Goal: Task Accomplishment & Management: Manage account settings

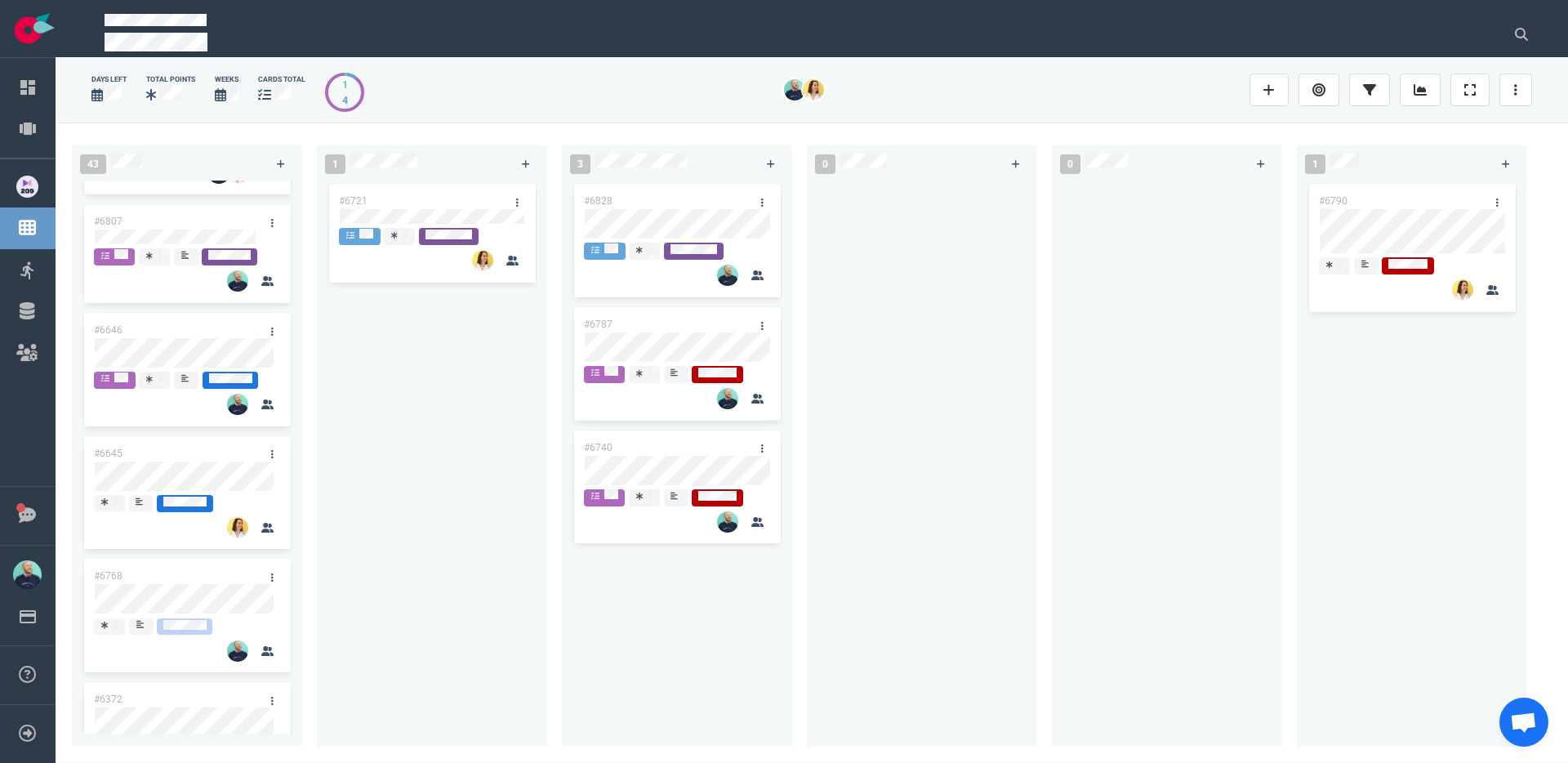
scroll to position [1133, 0]
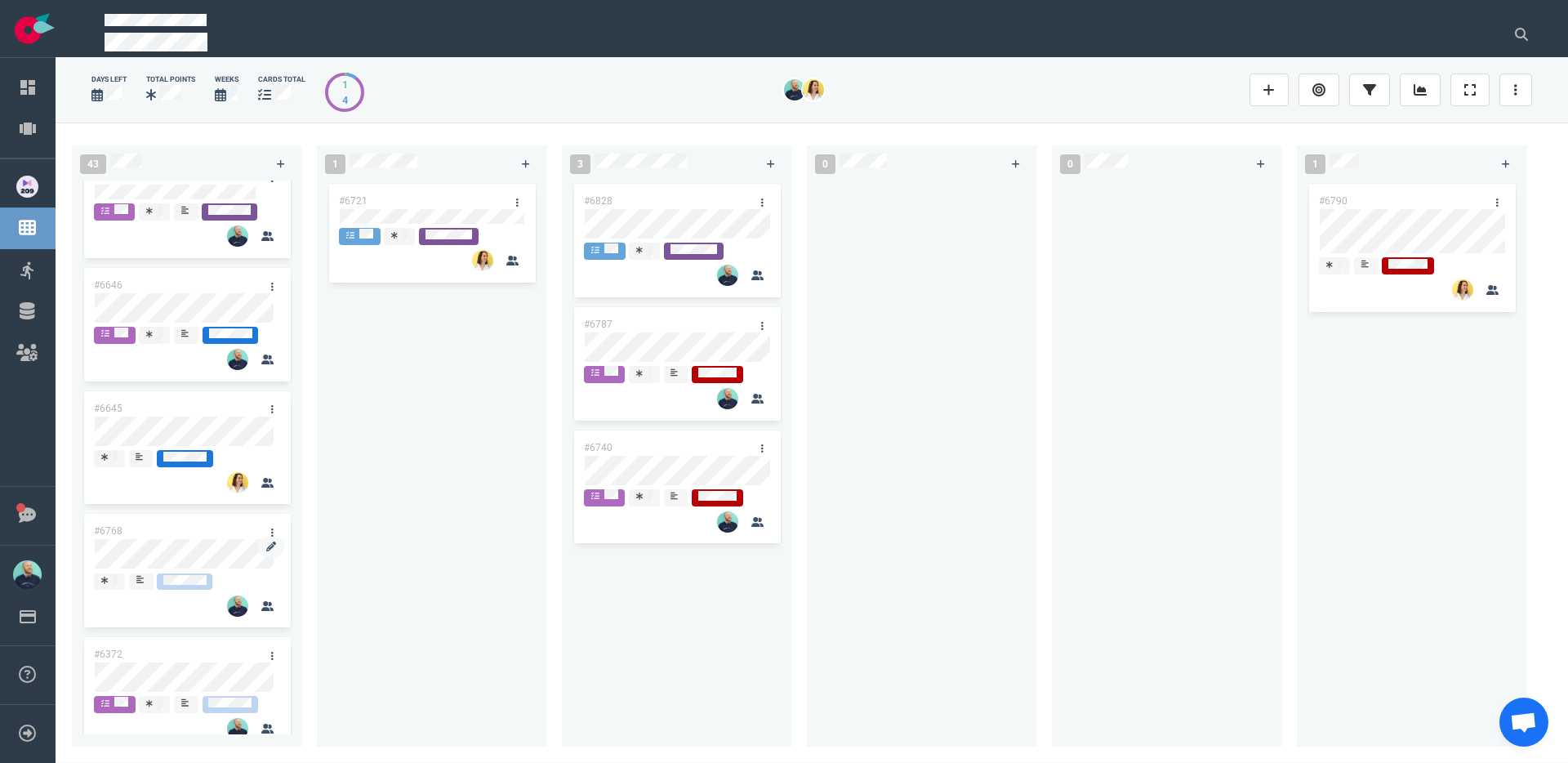
click at [196, 538] on div at bounding box center [187, 555] width 187 height 35
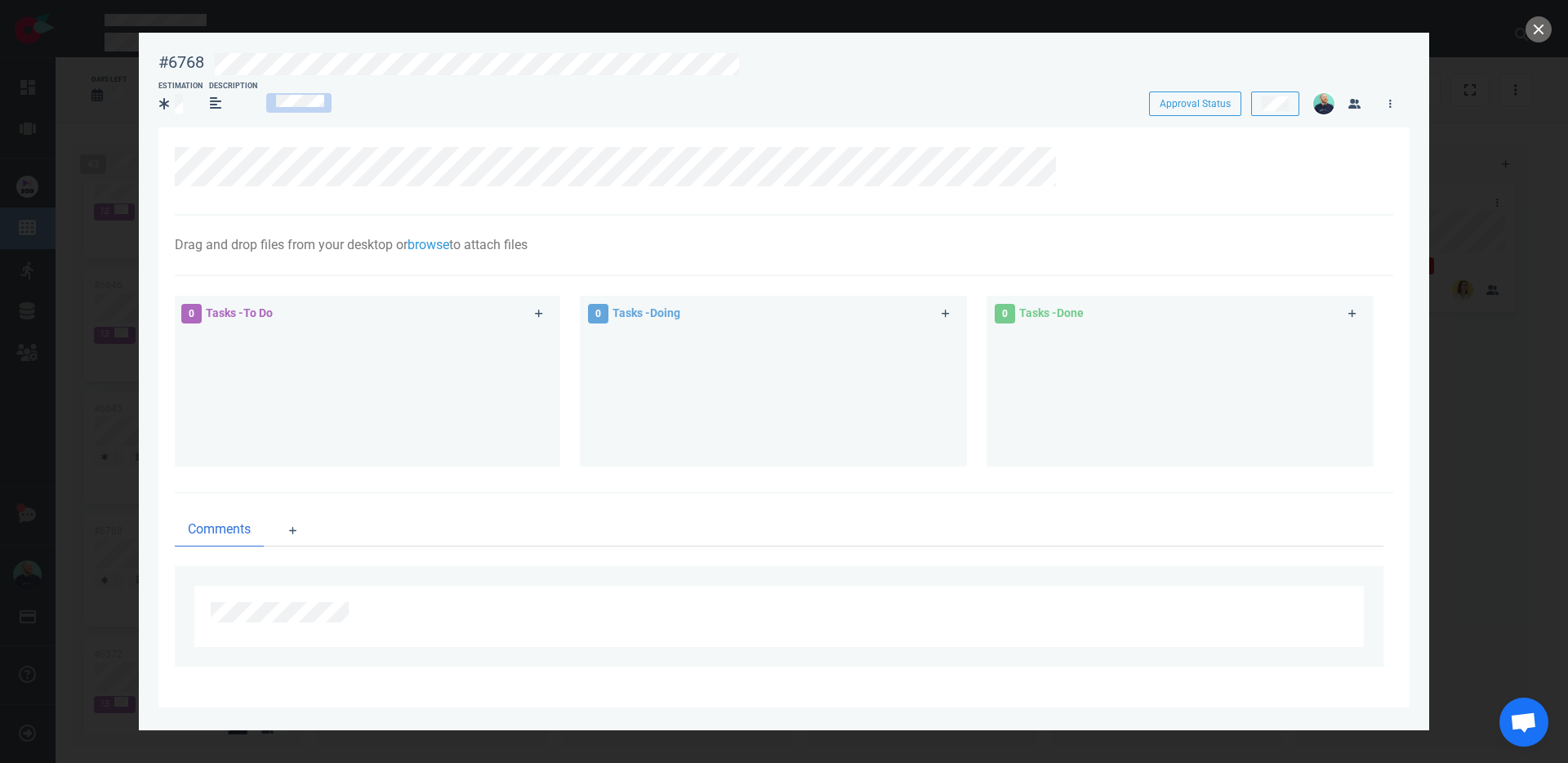
click at [745, 35] on section "#6768 Approval Status Estimation Description Approval Status Drag and drop file…" at bounding box center [784, 375] width 1291 height 685
click at [708, 76] on div at bounding box center [795, 76] width 1161 height 3
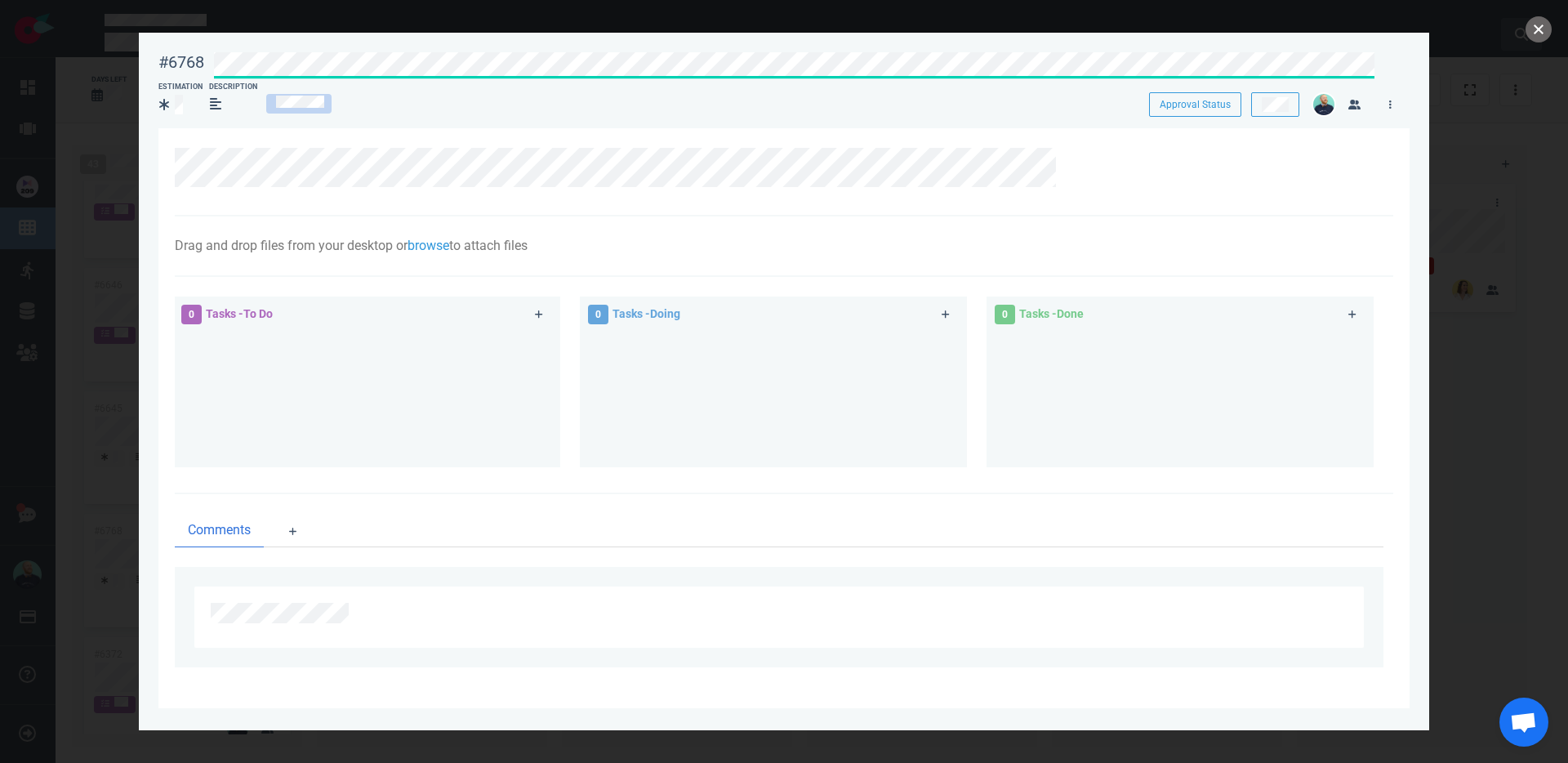
click at [1544, 33] on button "close" at bounding box center [1539, 30] width 26 height 26
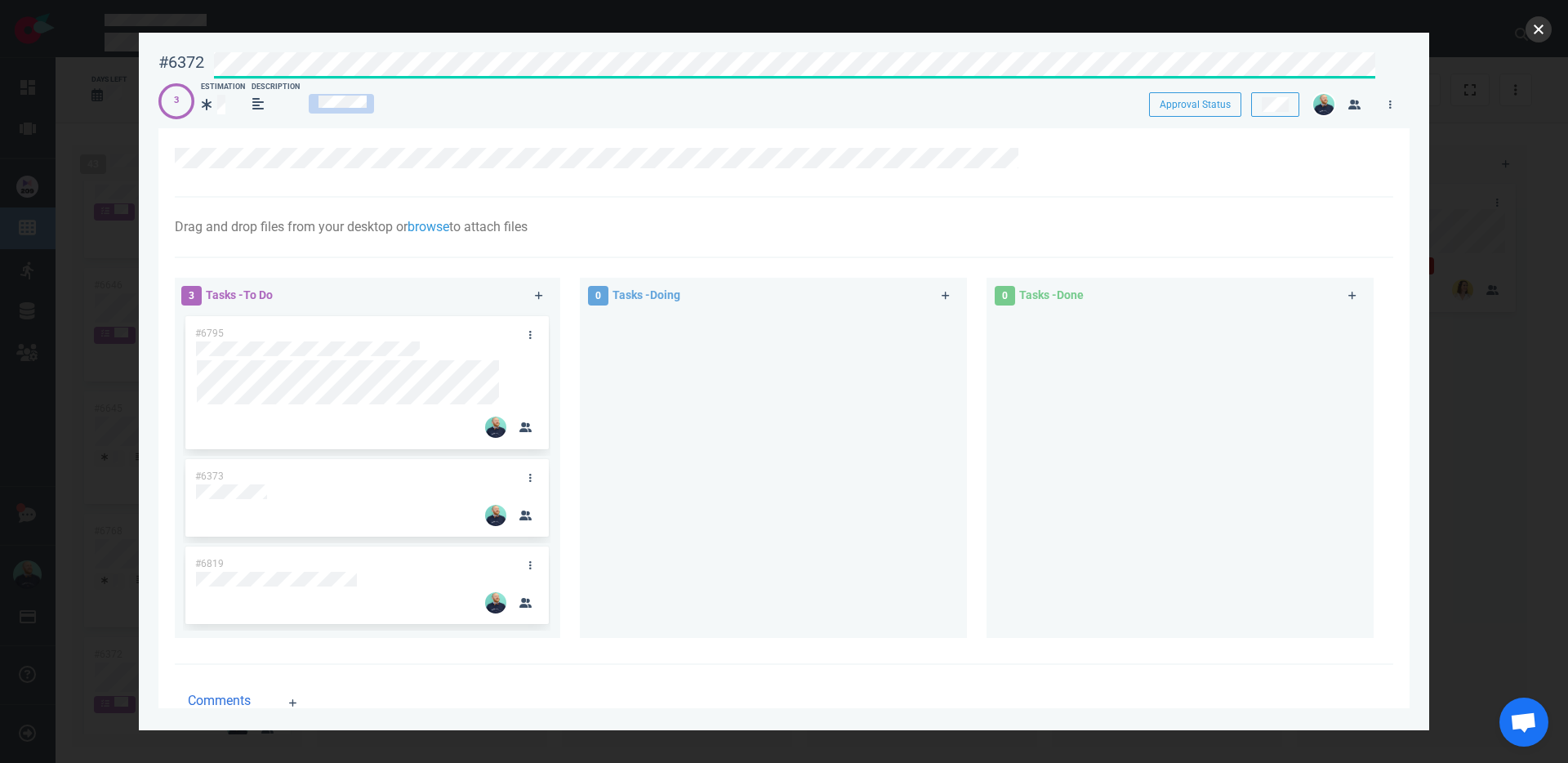
click at [1533, 35] on button "close" at bounding box center [1539, 30] width 26 height 26
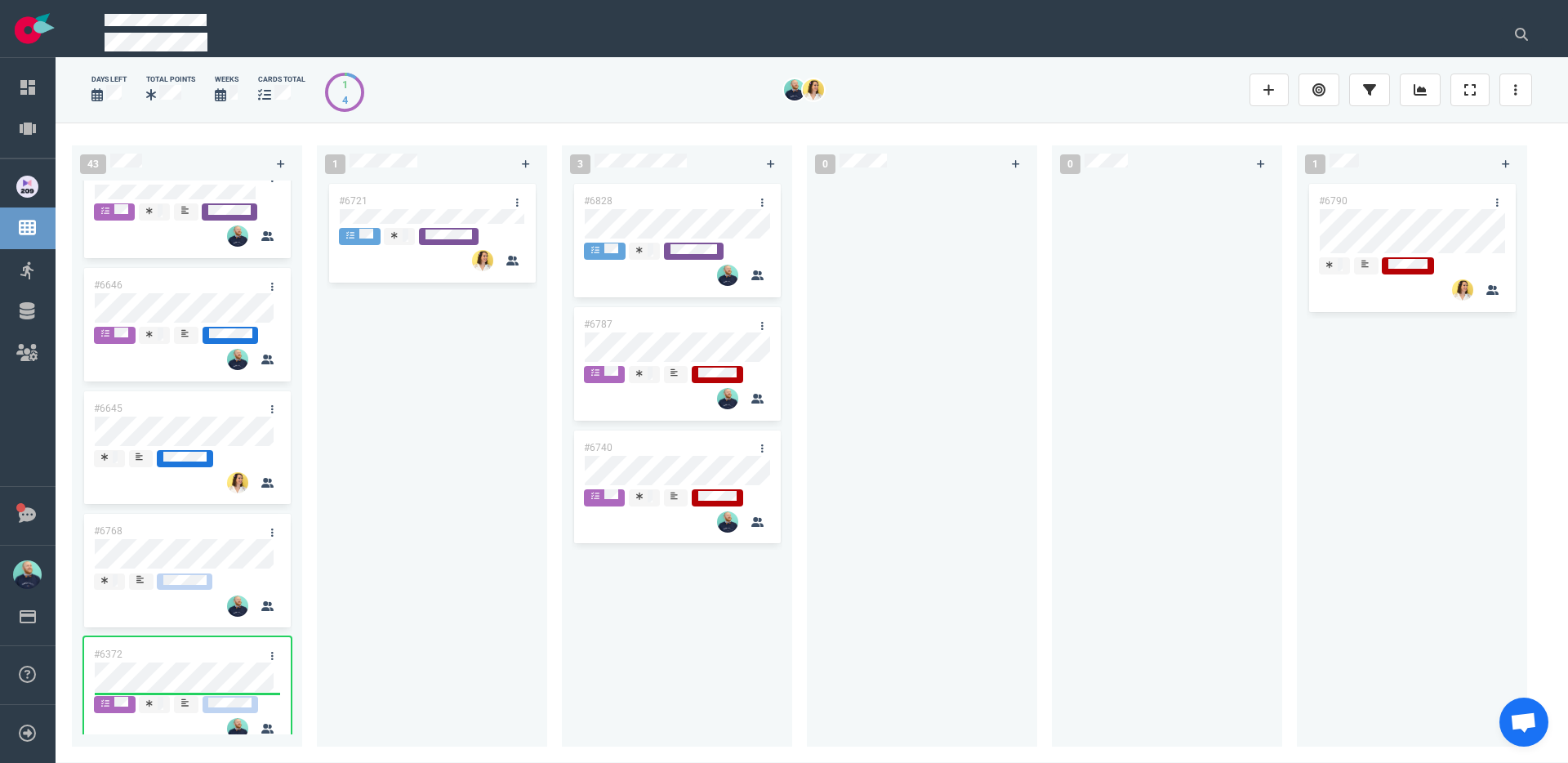
scroll to position [1348, 0]
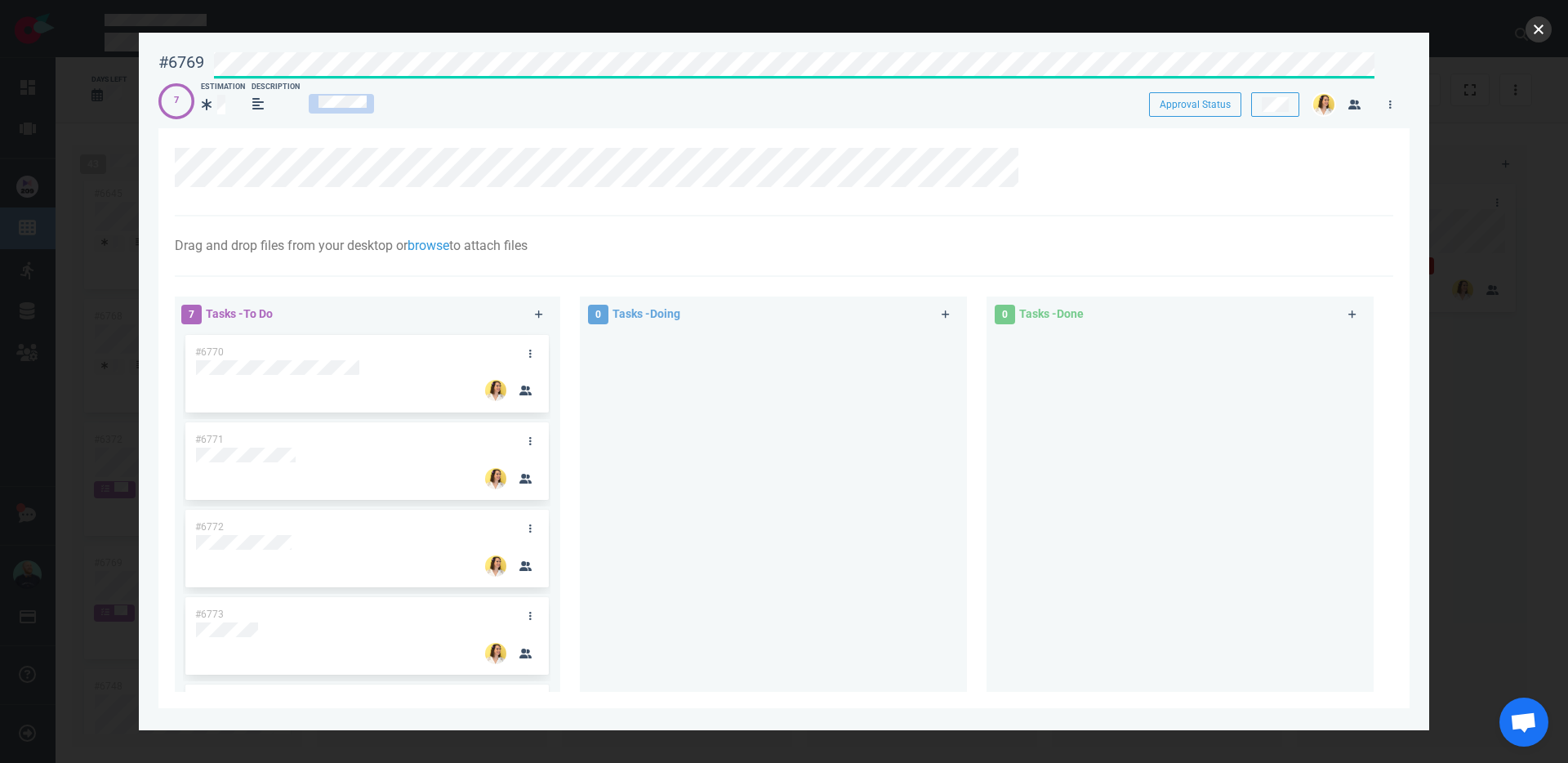
click at [1537, 24] on button "close" at bounding box center [1539, 30] width 26 height 26
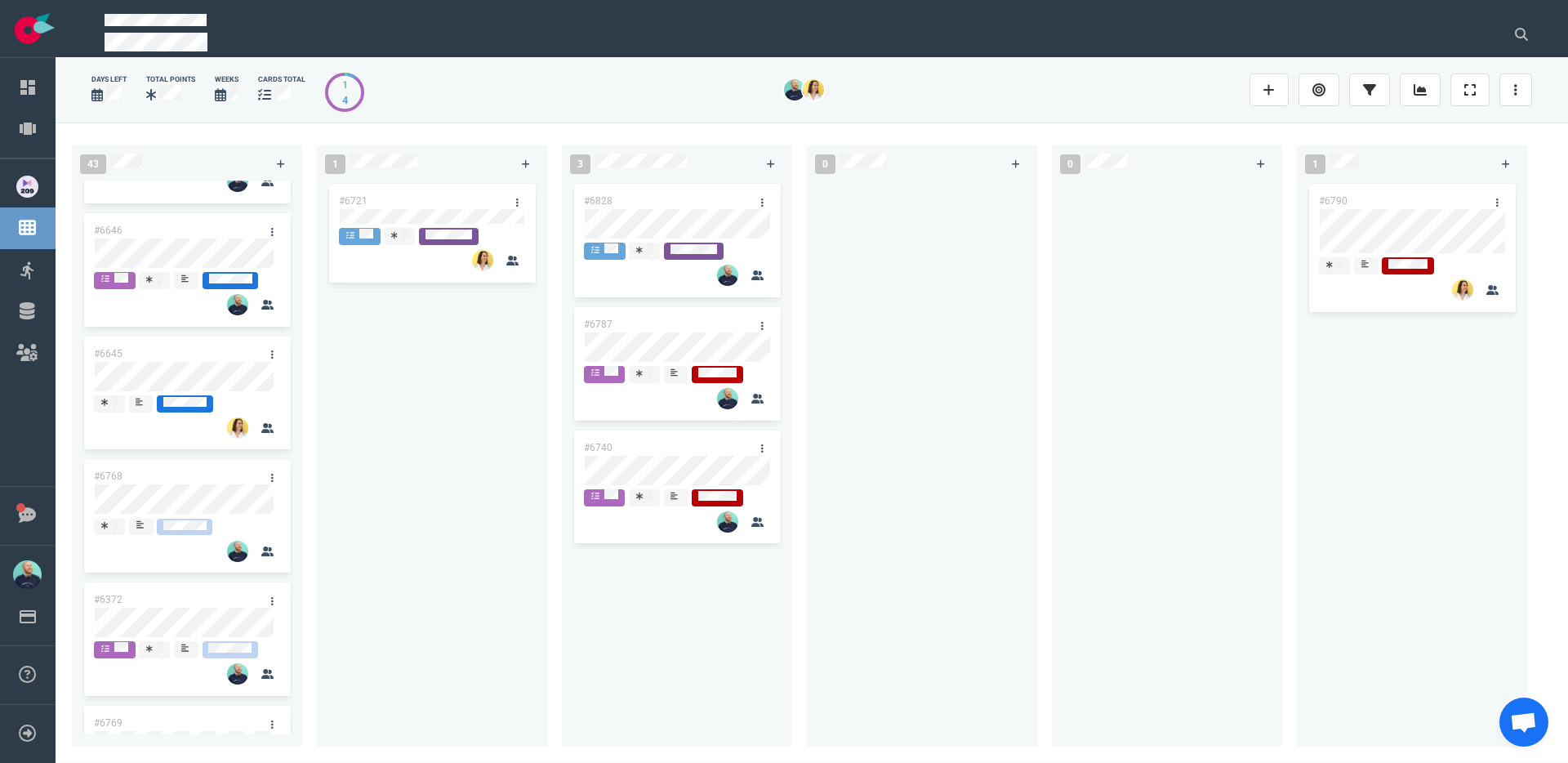
scroll to position [1177, 0]
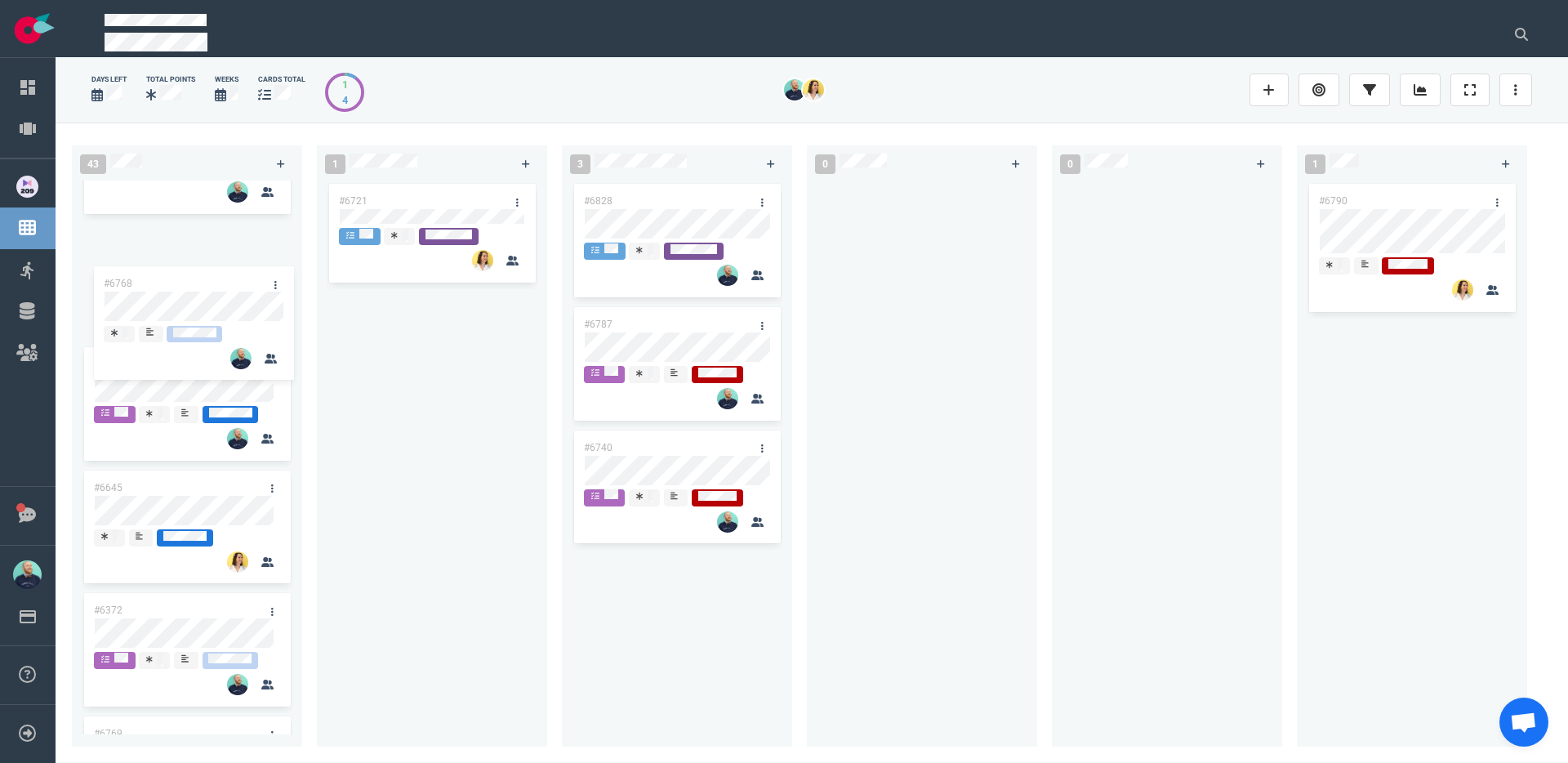
click at [201, 286] on div "#6702 #6701 #6703 #6793 #6777 #6420 #6746 #6227 #6671 #6807 #6646 #6645 #6768 #…" at bounding box center [187, 458] width 230 height 554
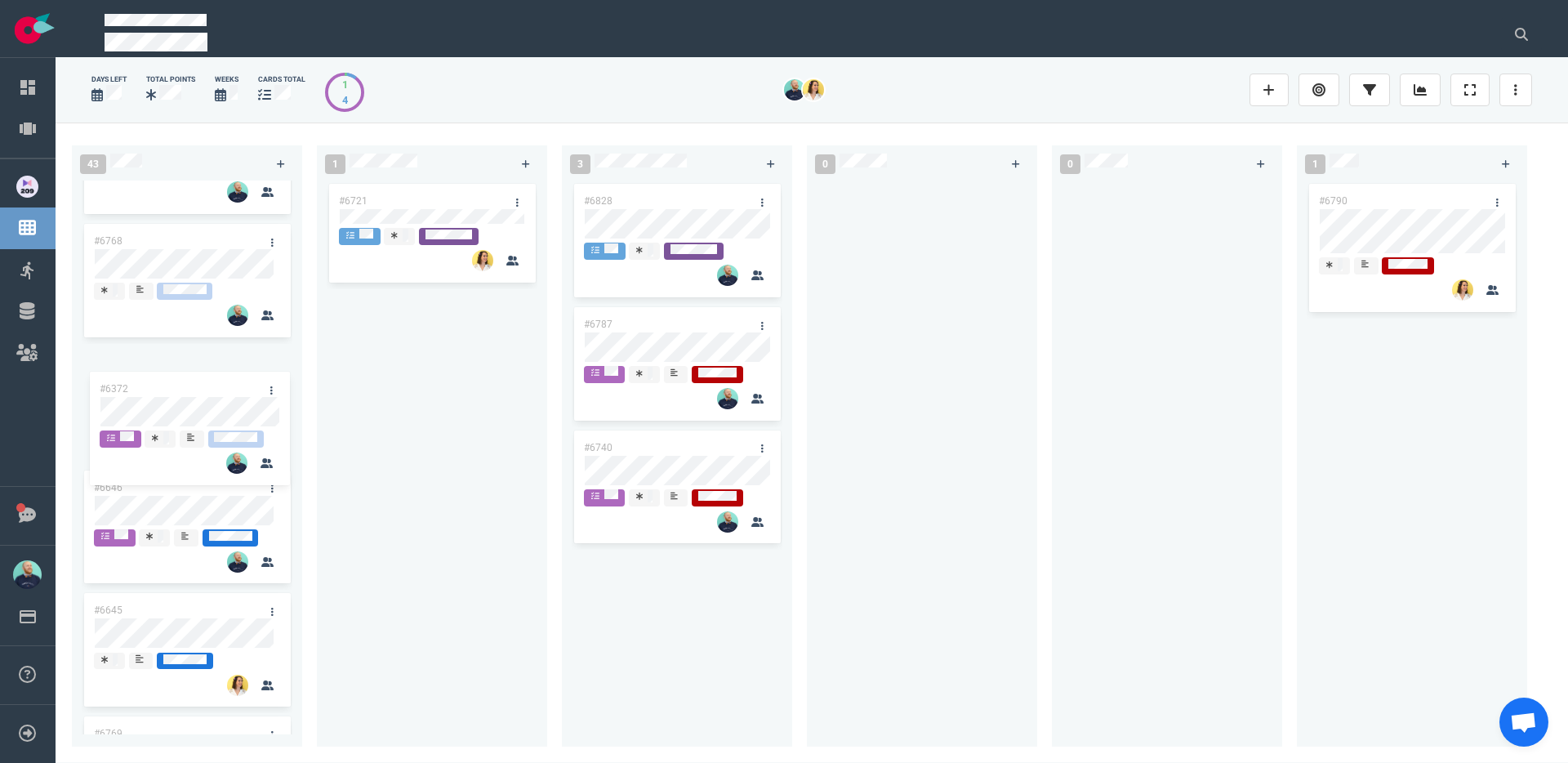
click at [176, 397] on div "#6702 #6701 #6703 #6793 #6777 #6420 #6746 #6227 #6671 #6807 #6768 #6646 #6645 #…" at bounding box center [187, 458] width 230 height 554
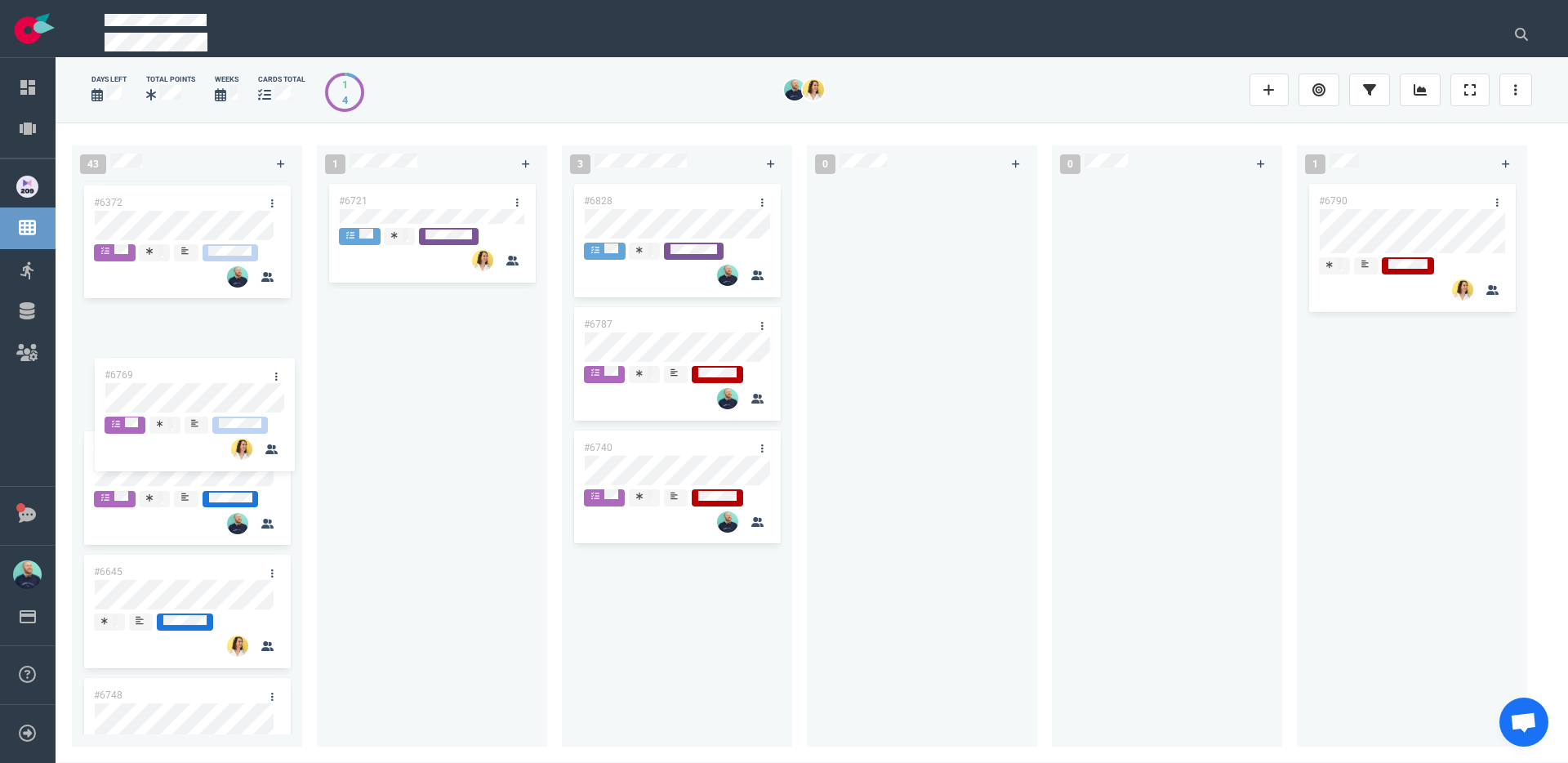
click at [215, 348] on div "#6702 #6701 #6703 #6793 #6777 #6420 #6746 #6227 #6671 #6807 #6768 #6372 #6646 #…" at bounding box center [187, 458] width 230 height 554
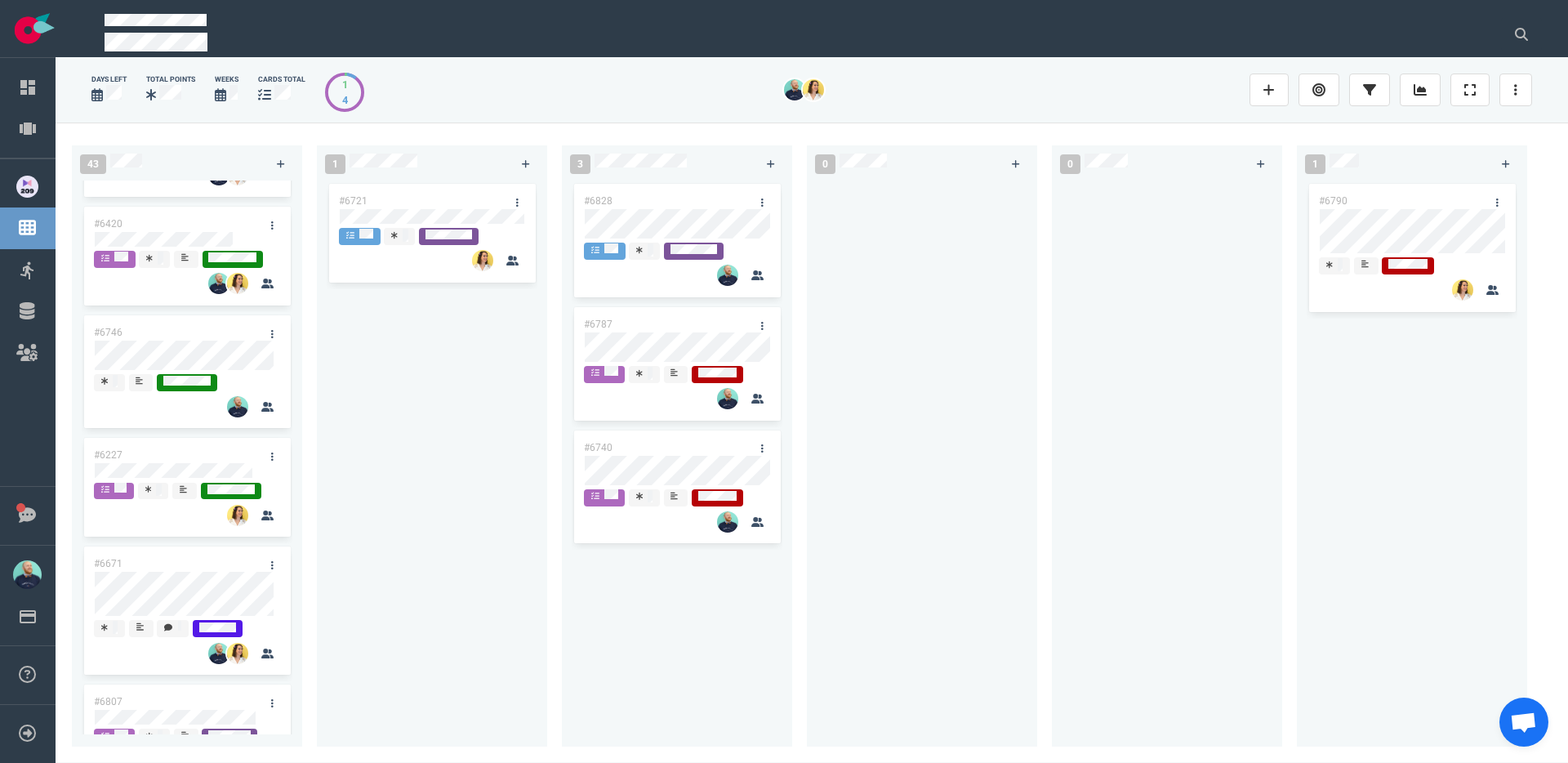
scroll to position [539, 0]
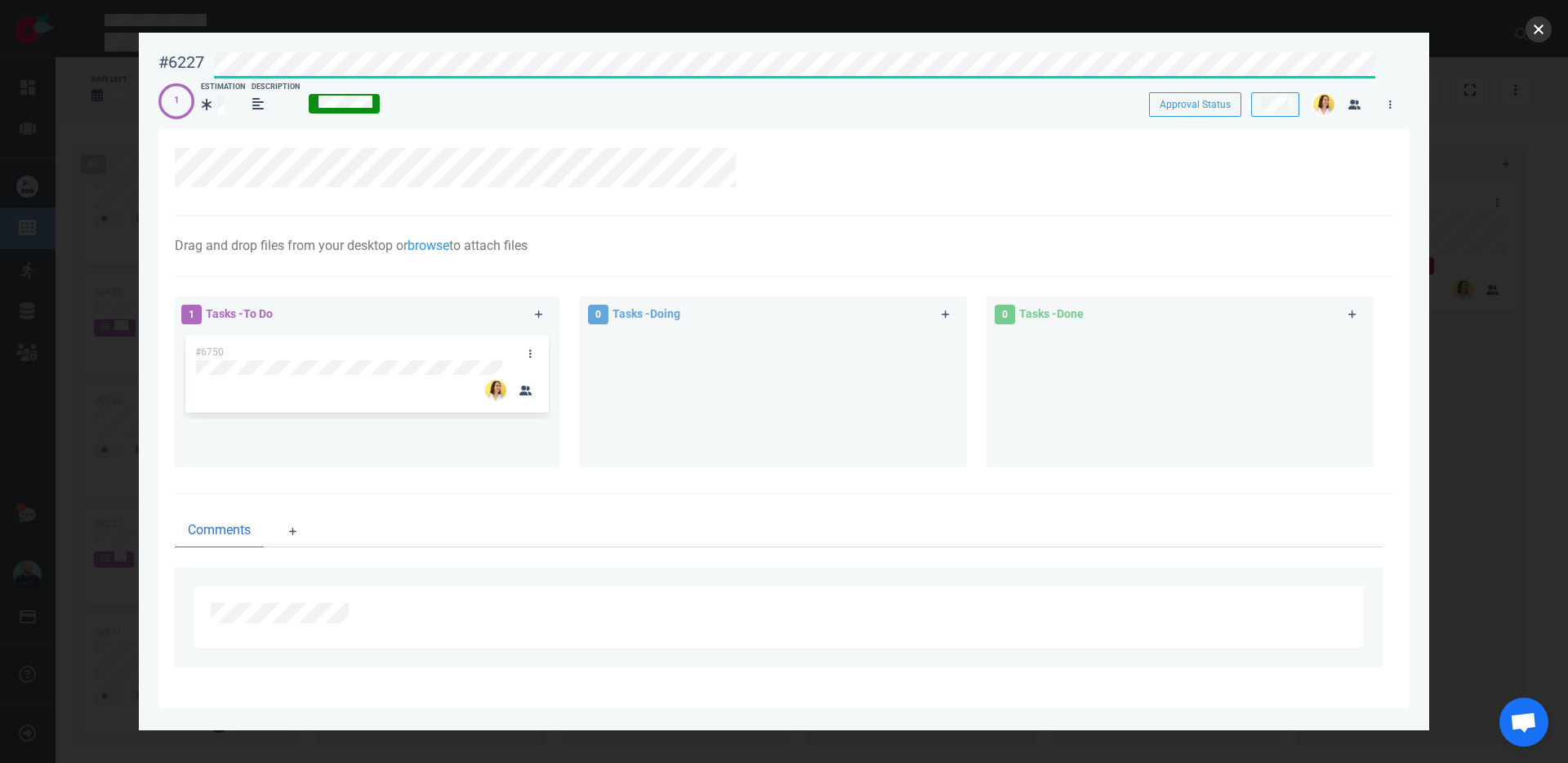
click at [1534, 36] on button "close" at bounding box center [1539, 30] width 26 height 26
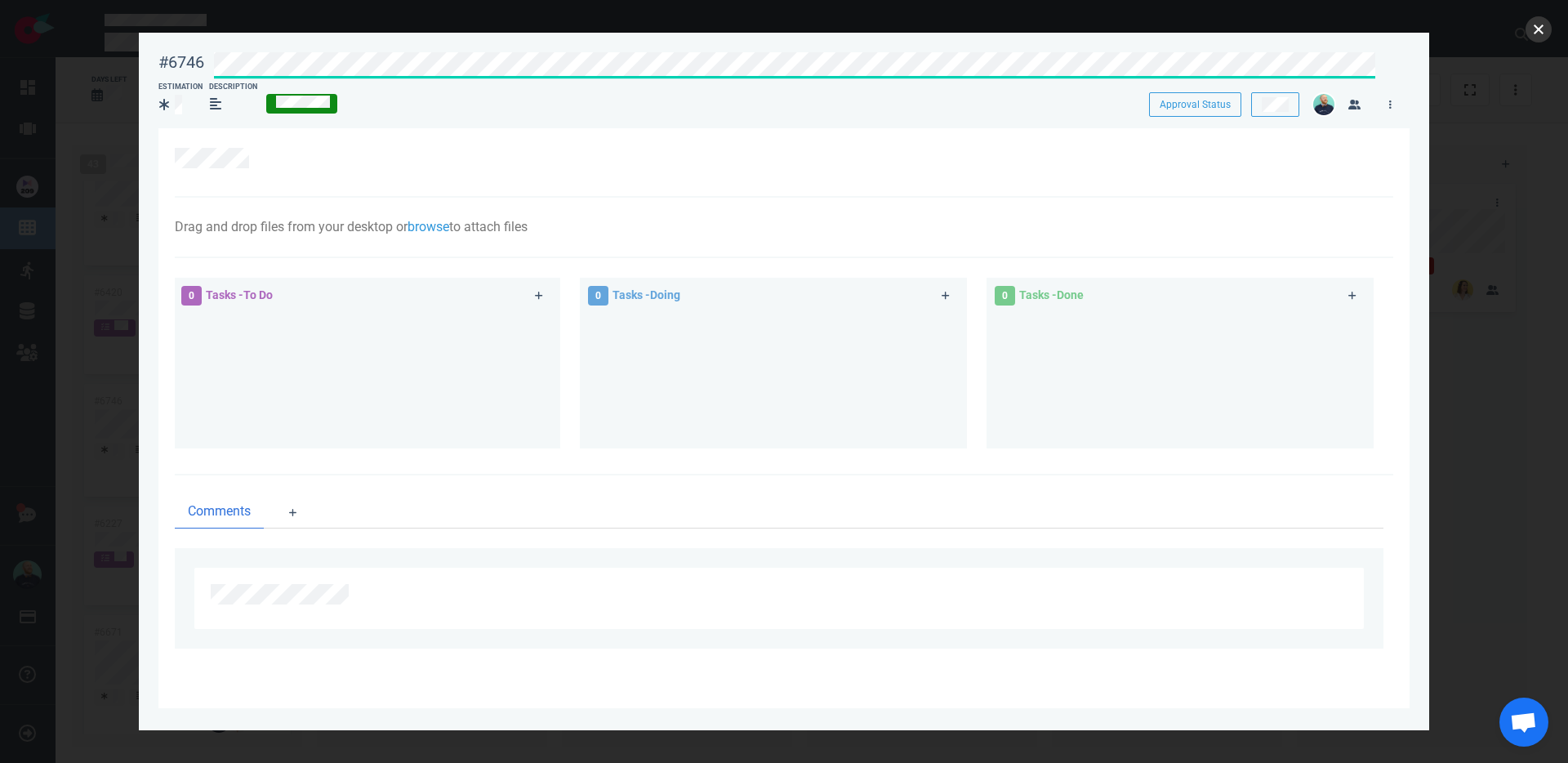
click at [1547, 35] on button "close" at bounding box center [1539, 30] width 26 height 26
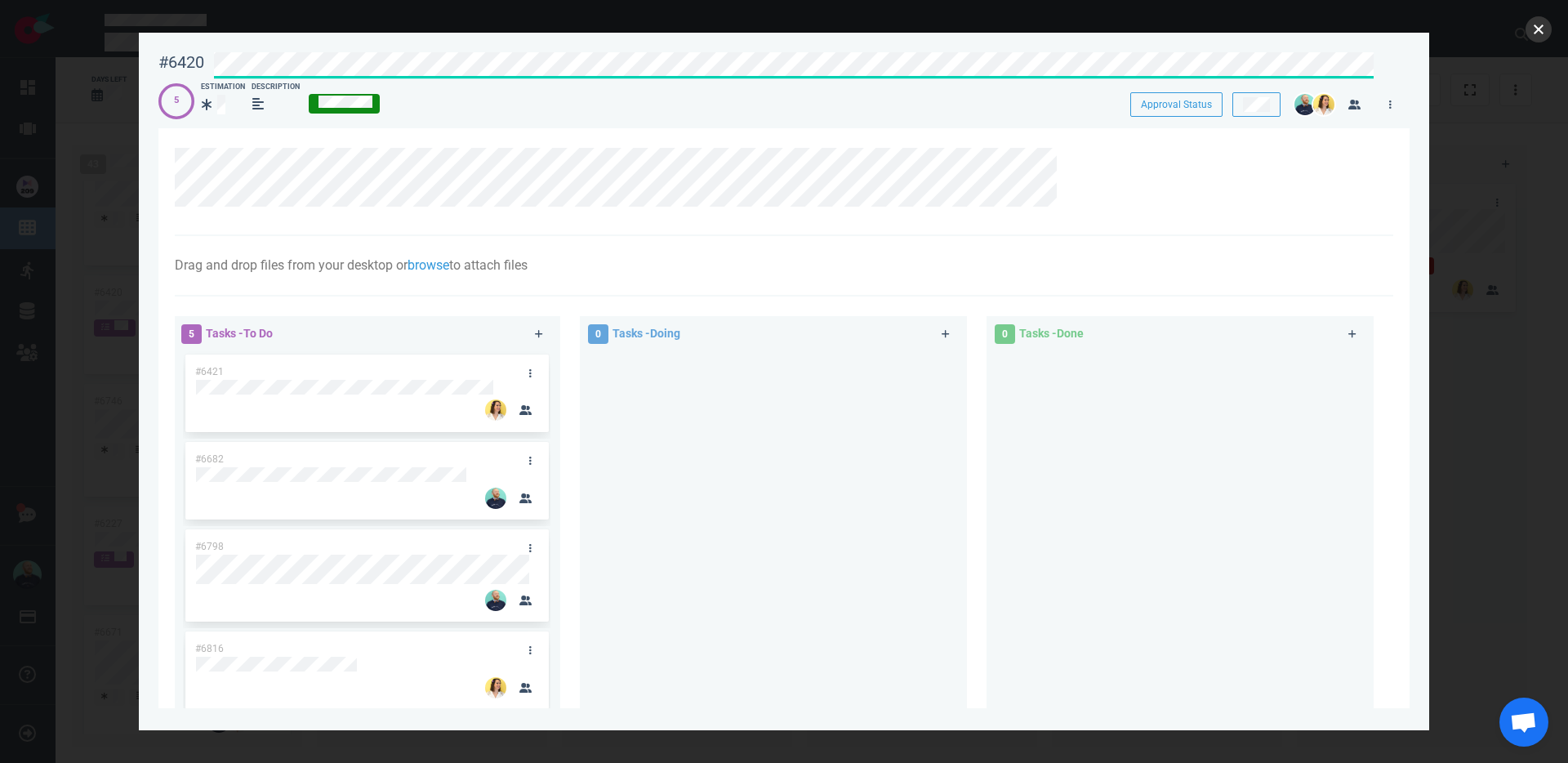
click at [1533, 28] on button "close" at bounding box center [1539, 30] width 26 height 26
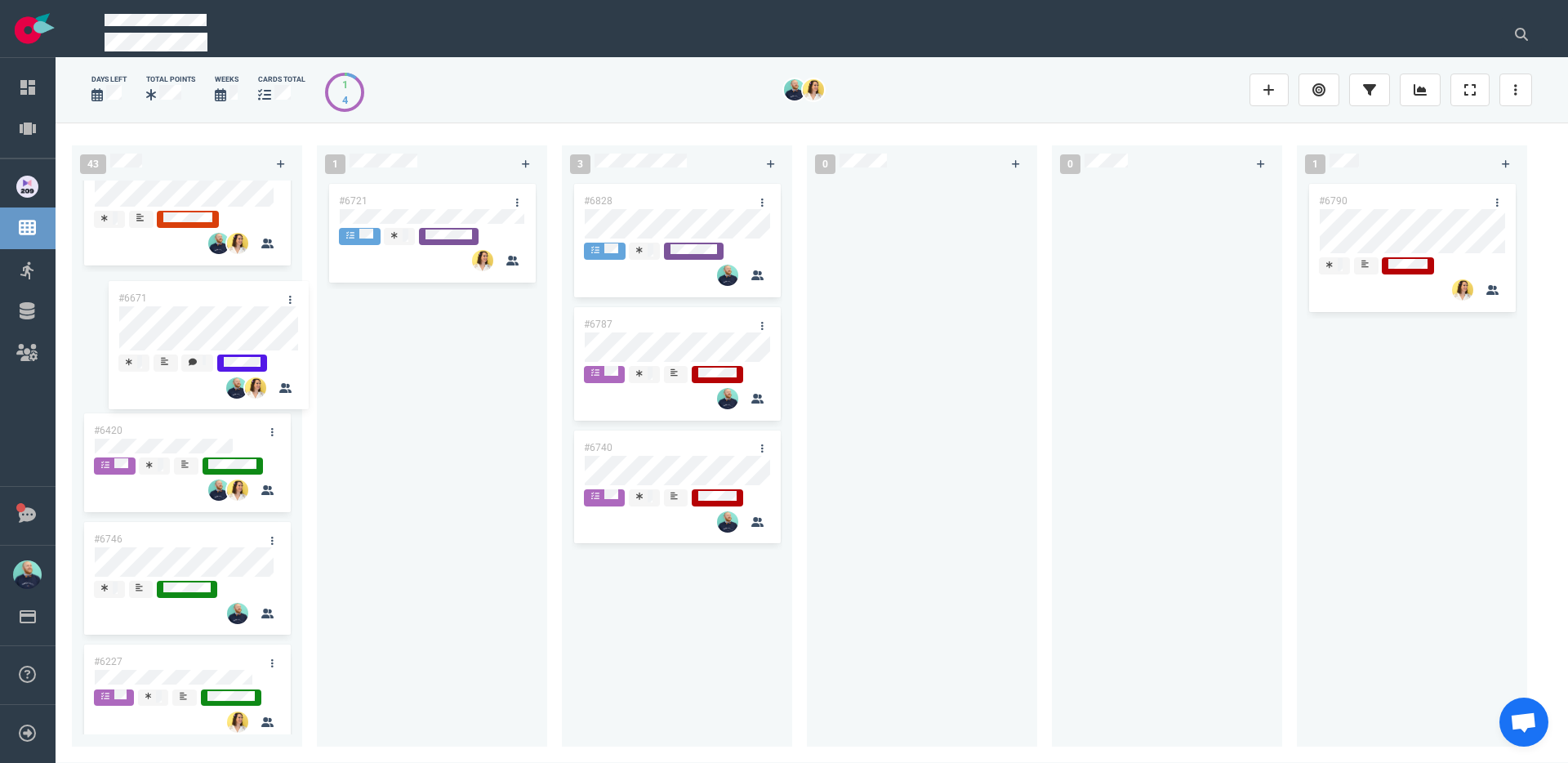
click at [201, 326] on div "#6702 #6701 #6703 #6793 #6777 #6420 #6746 #6227 #6671 #6807 #6768 #6372 #6769 #…" at bounding box center [187, 458] width 230 height 554
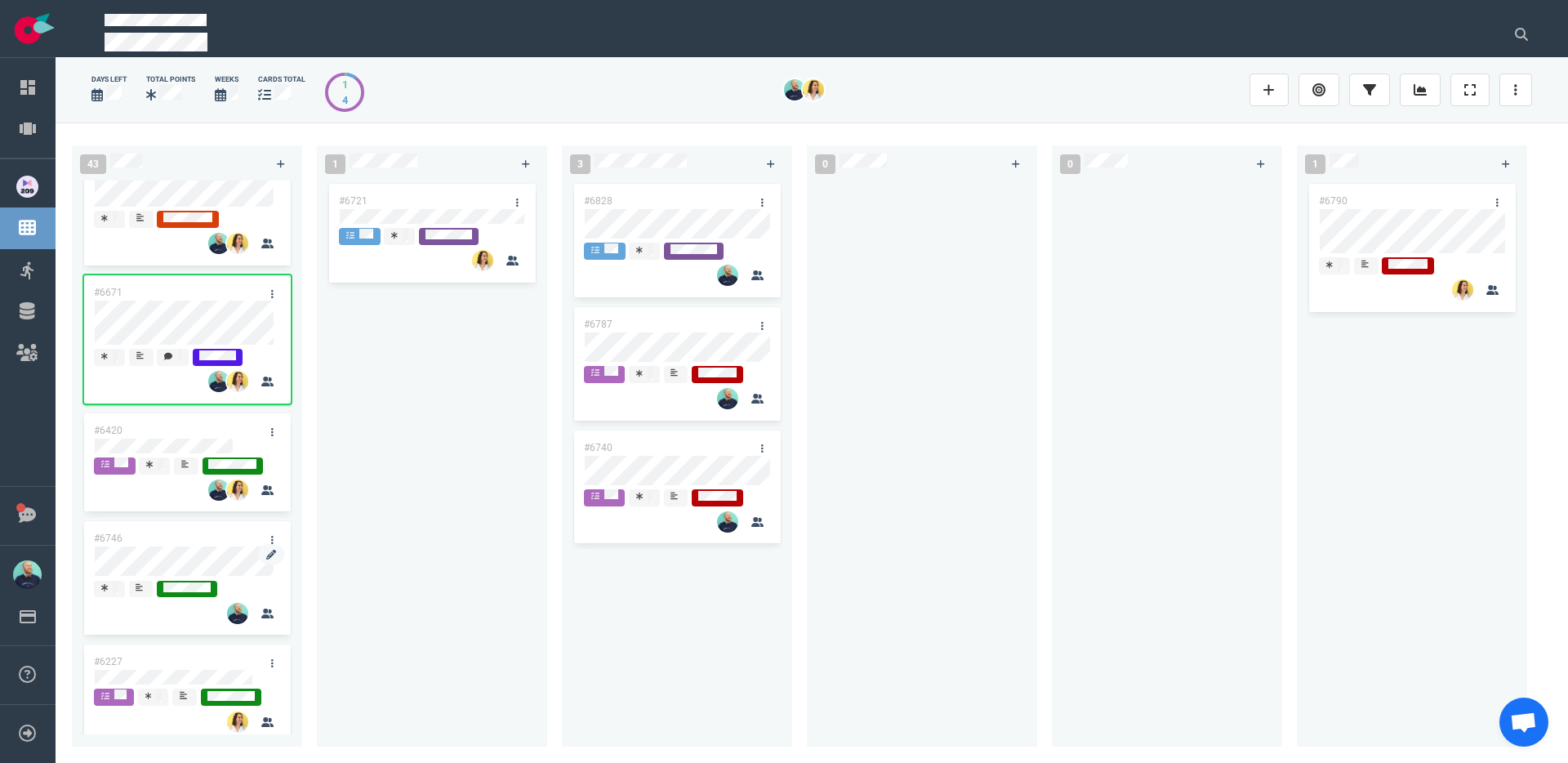
scroll to position [745, 0]
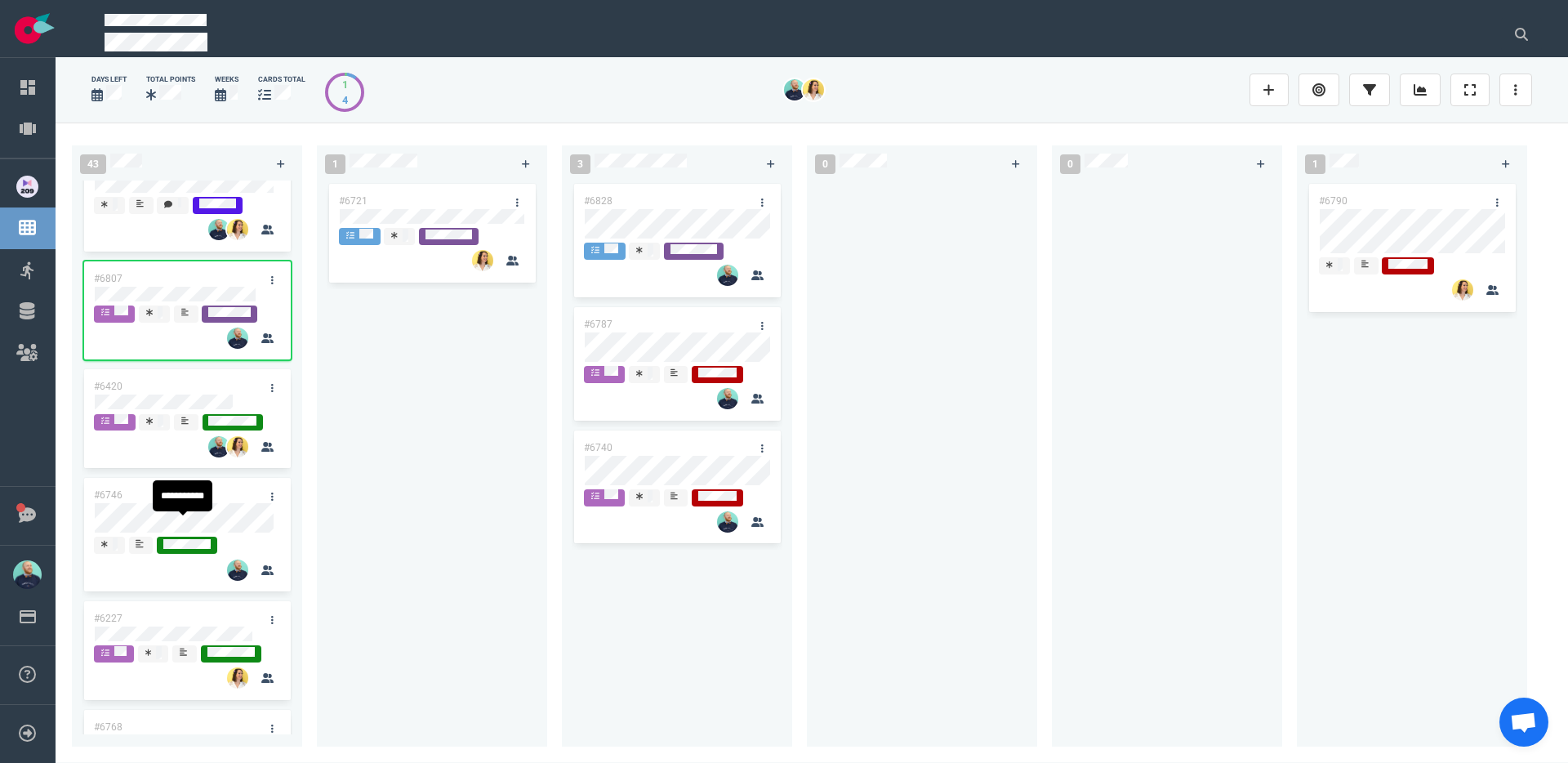
scroll to position [784, 0]
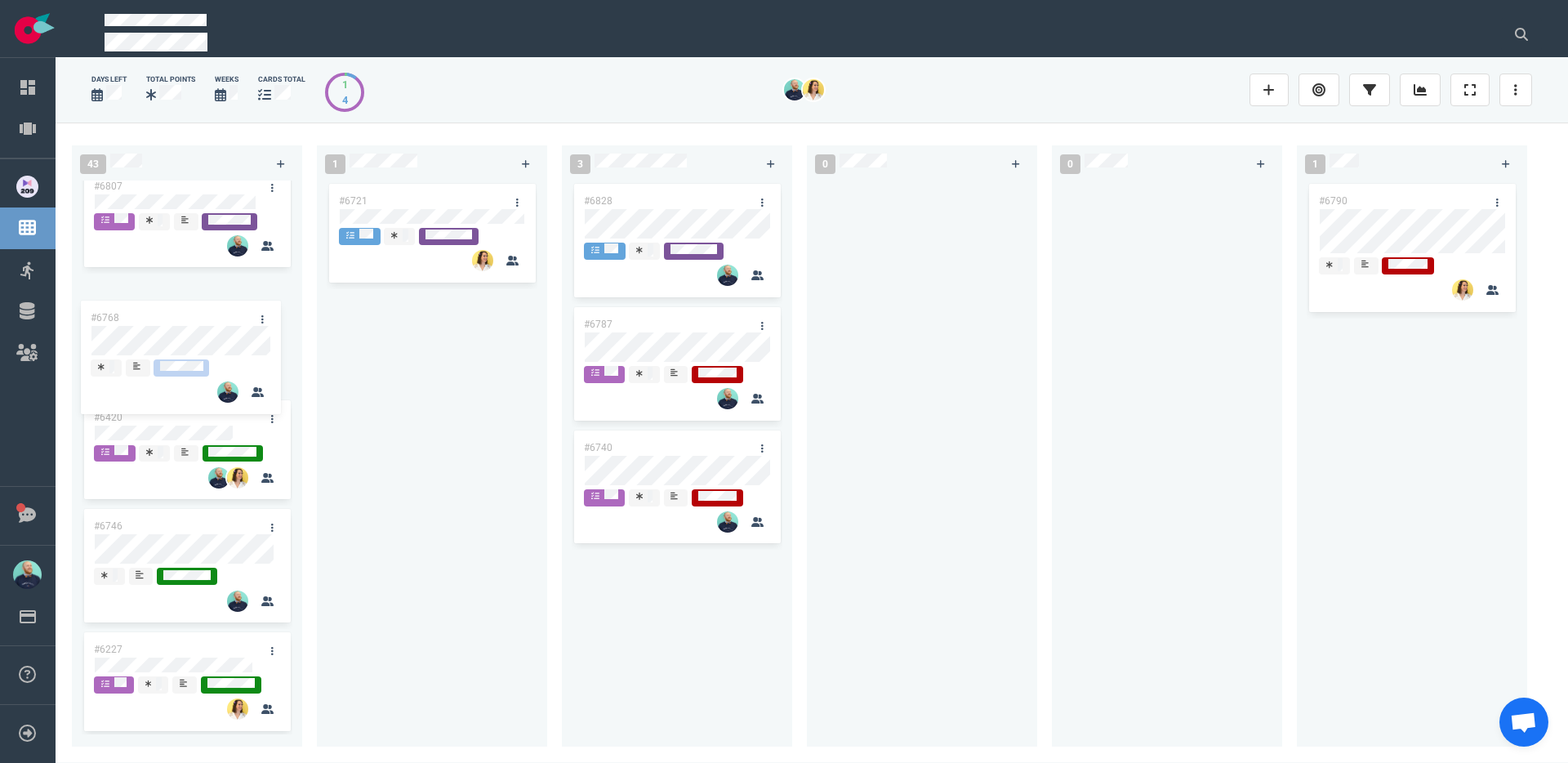
click at [170, 333] on div "#6702 #6701 #6703 #6793 #6777 #6671 #6807 #6420 #6746 #6227 #6768 #6372 #6769 #…" at bounding box center [187, 458] width 230 height 554
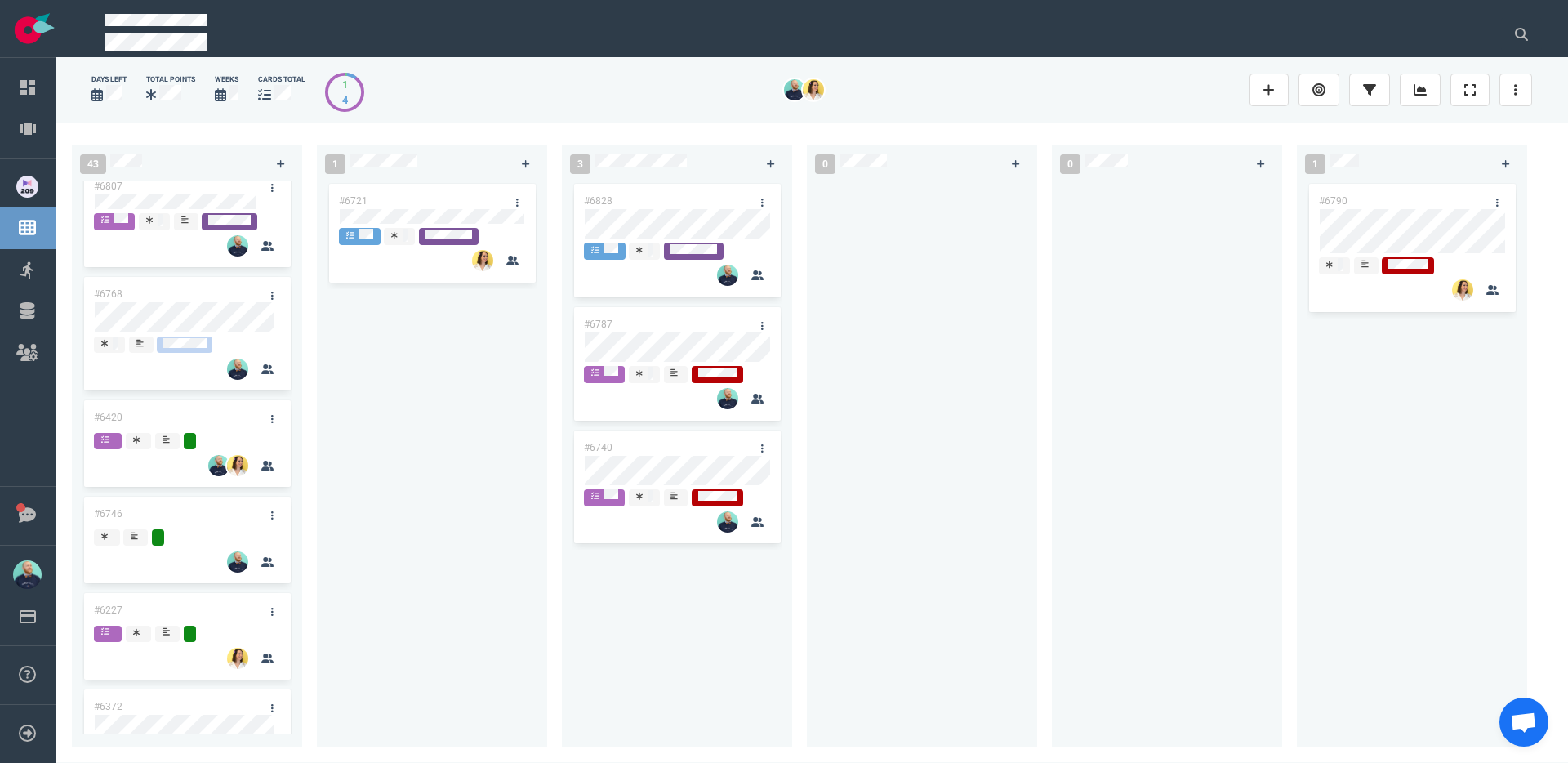
scroll to position [952, 0]
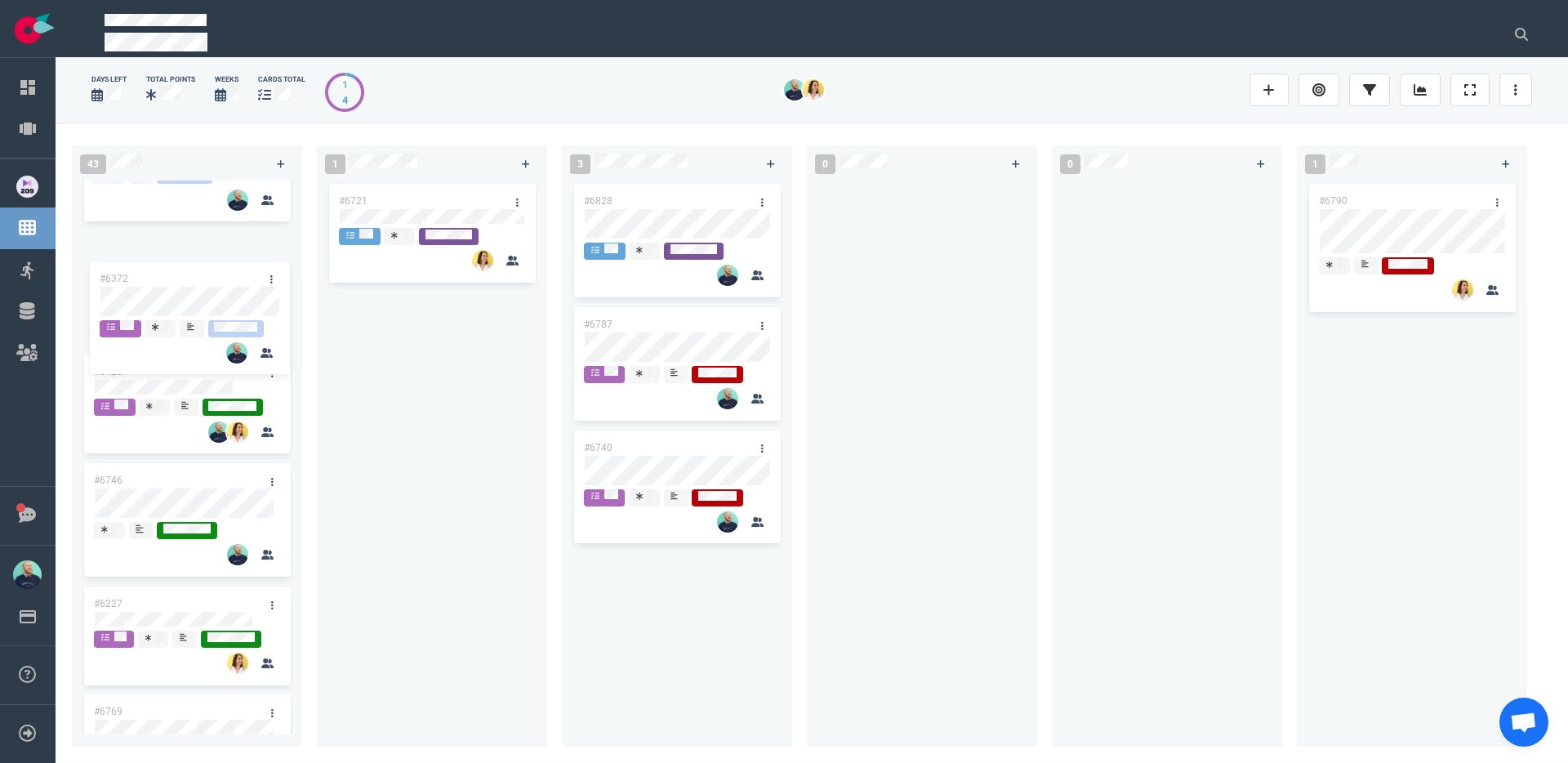
click at [192, 294] on div "#6702 #6701 #6703 #6793 #6777 #6671 #6807 #6768 #6420 #6746 #6227 #6372 #6769 #…" at bounding box center [187, 458] width 230 height 554
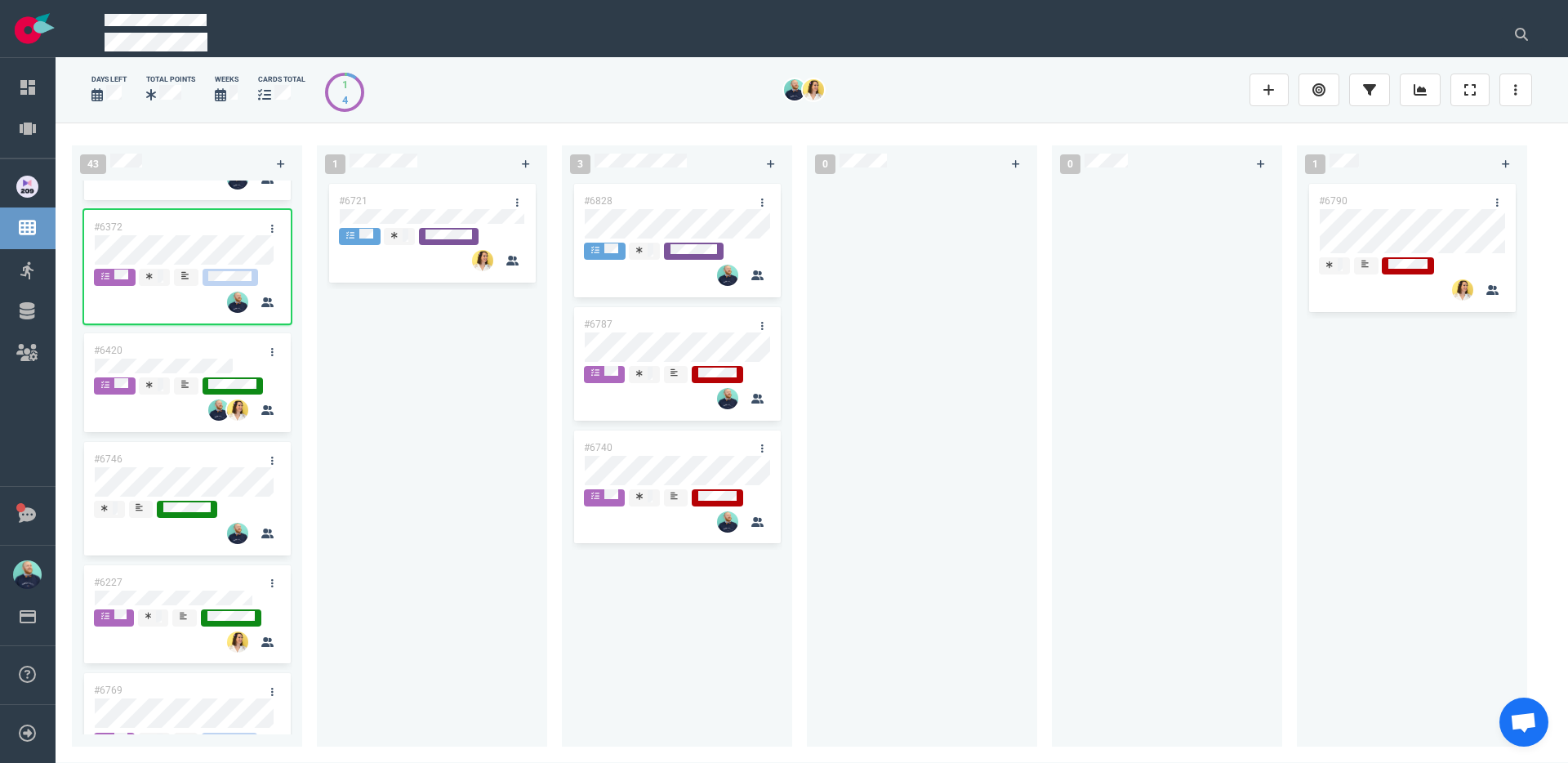
scroll to position [995, 0]
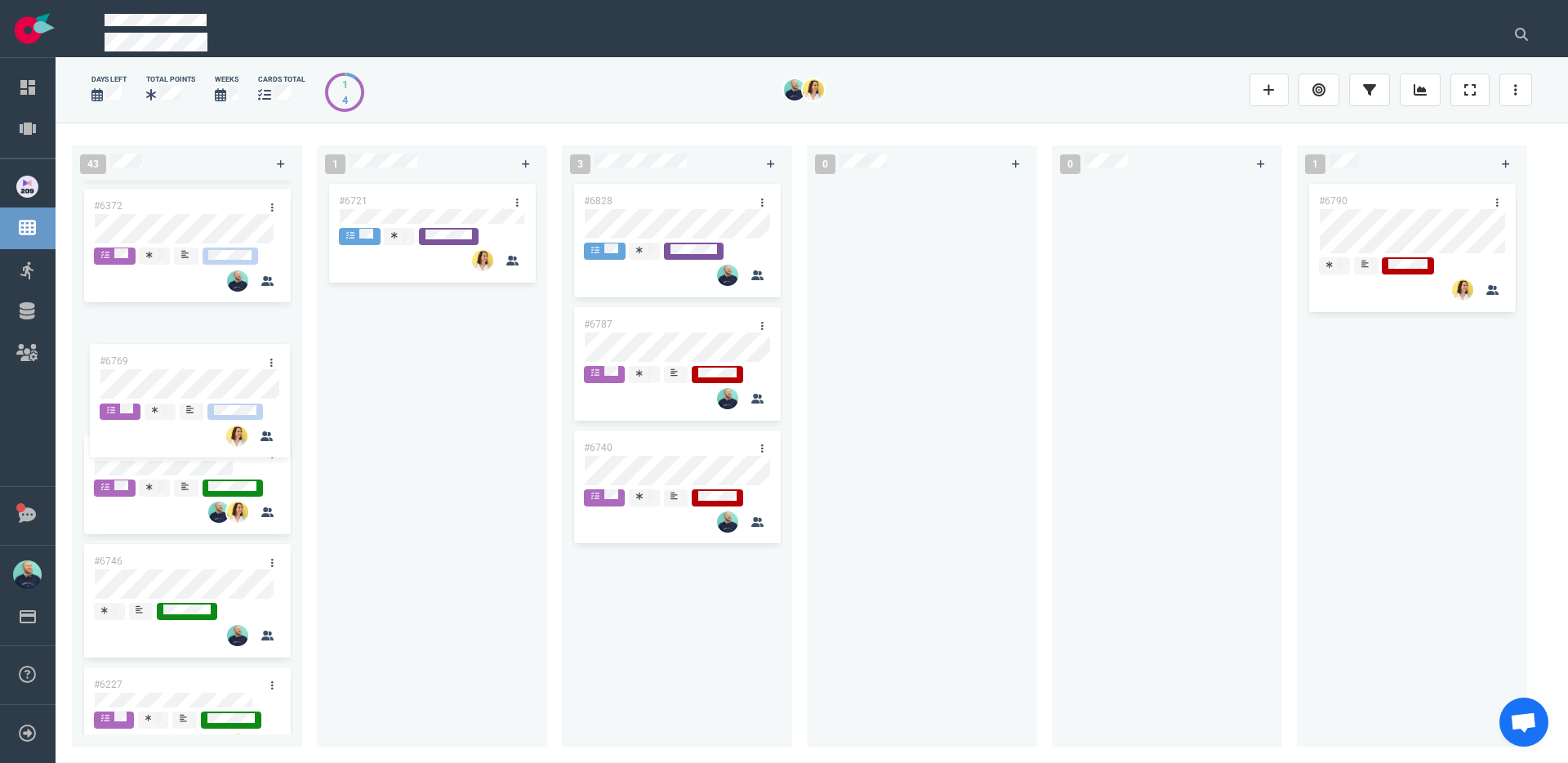
click at [194, 378] on div "#6702 #6701 #6703 #6793 #6777 #6671 #6807 #6768 #6372 #6420 #6746 #6227 #6769 #…" at bounding box center [187, 458] width 230 height 554
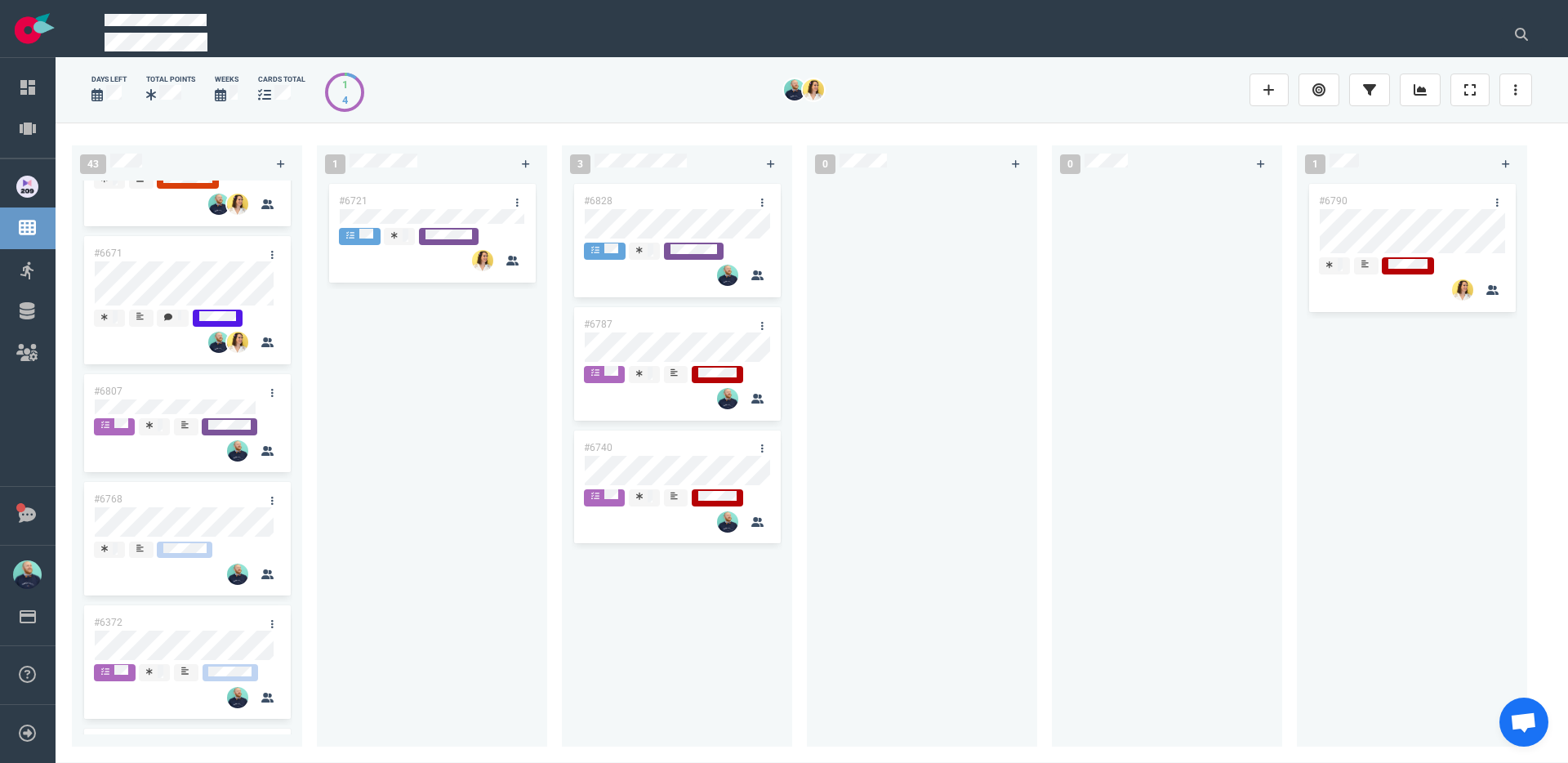
scroll to position [557, 0]
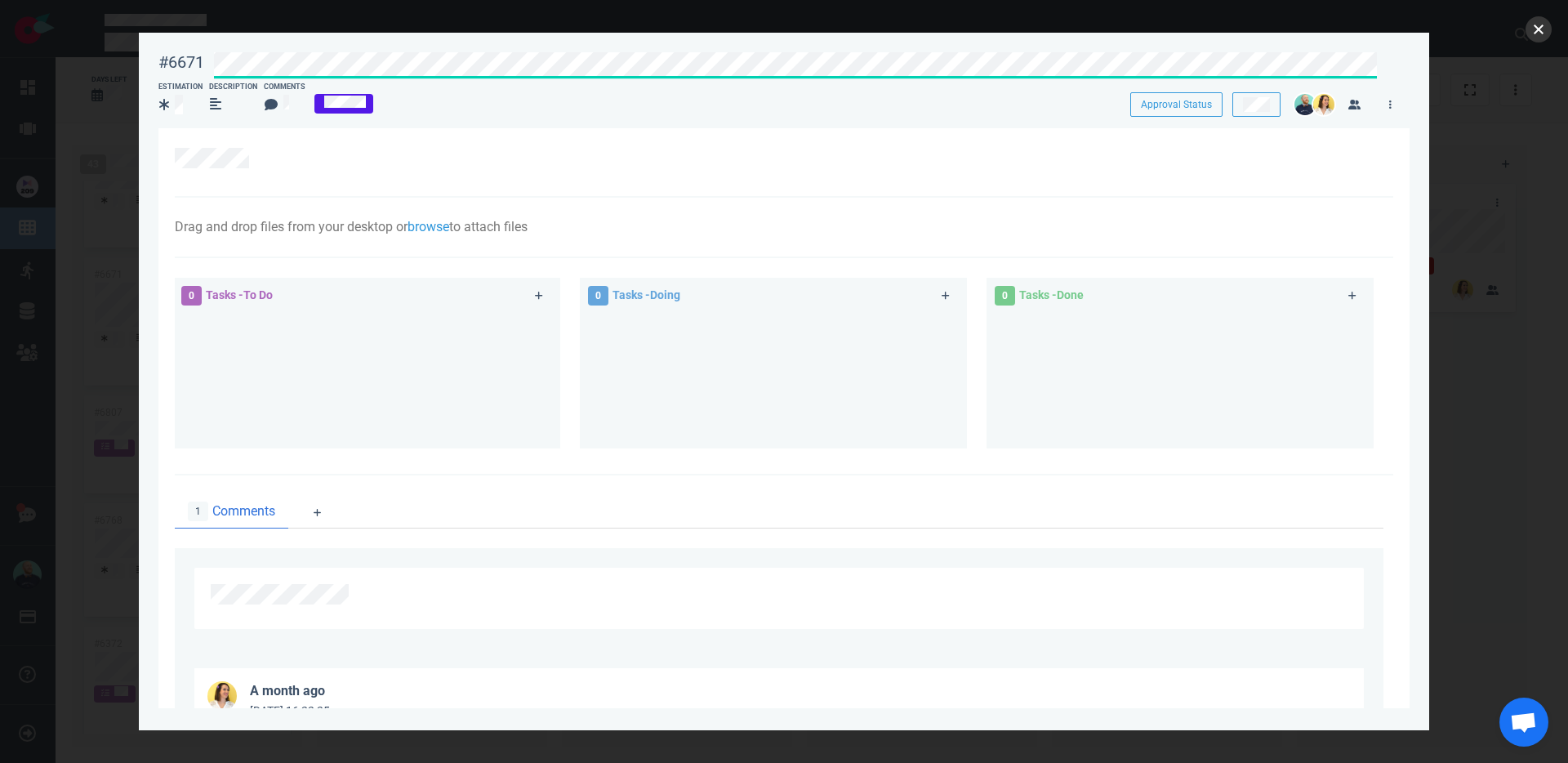
click at [1534, 36] on button "close" at bounding box center [1539, 30] width 26 height 26
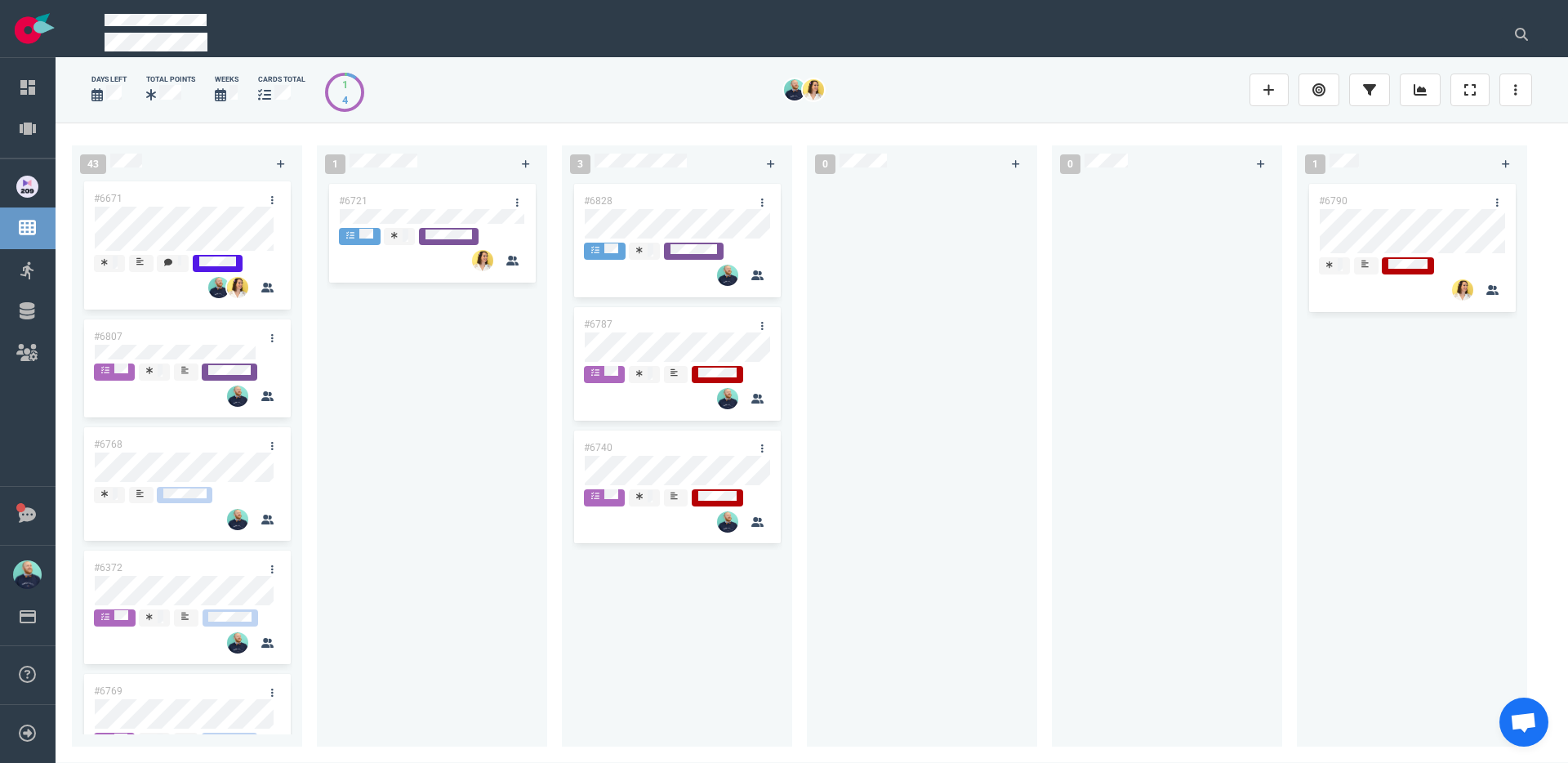
scroll to position [654, 0]
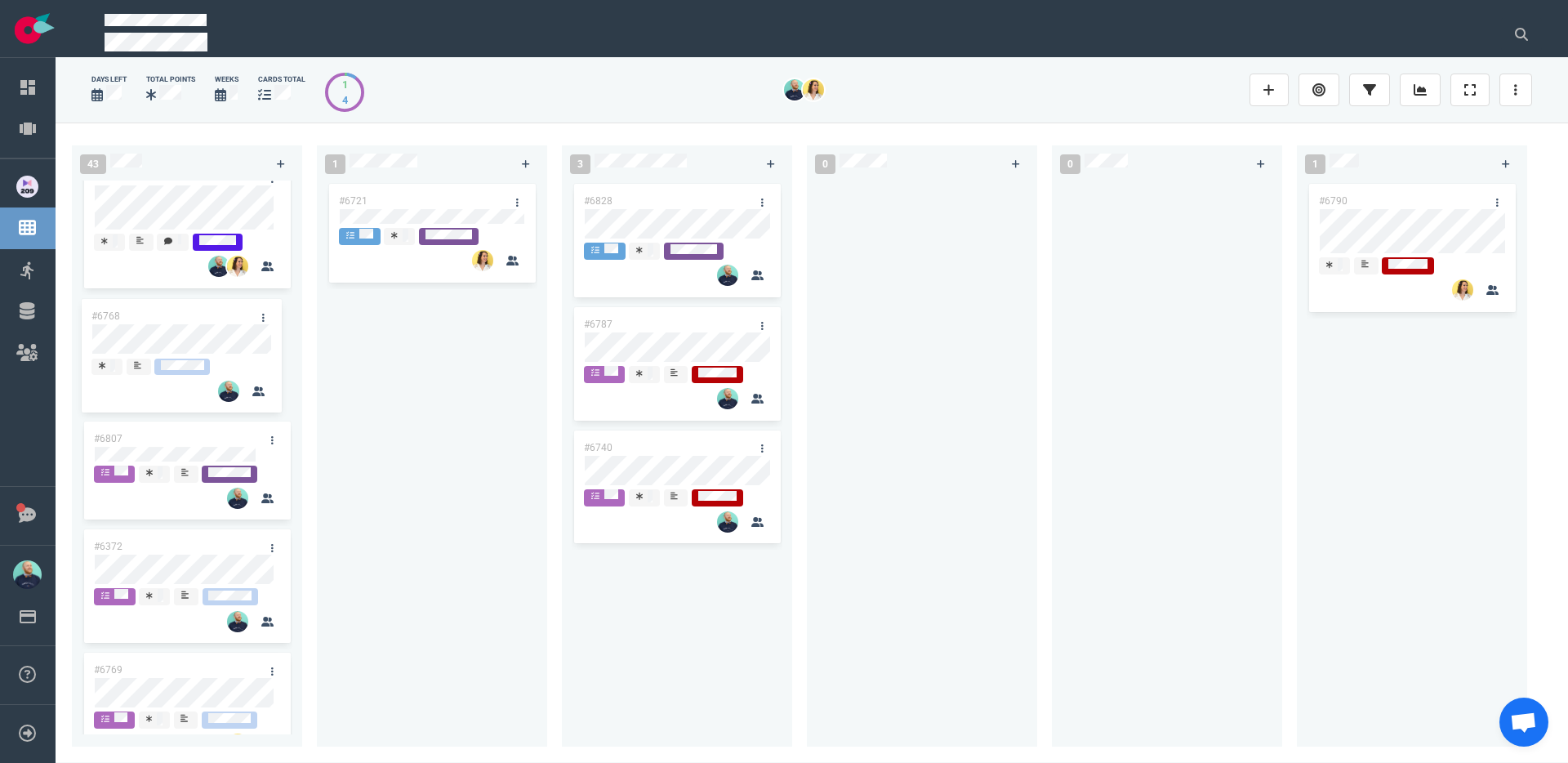
click at [185, 334] on div "#6702 #6701 #6703 #6793 #6777 #6671 #6807 #6768 #6372 #6769 #6420 #6746 #6227 #…" at bounding box center [187, 458] width 230 height 554
click at [184, 464] on div "#6702 #6701 #6703 #6793 #6777 #6671 #6768 #6807 #6372 #6769 #6420 #6746 #6227 #…" at bounding box center [187, 458] width 230 height 554
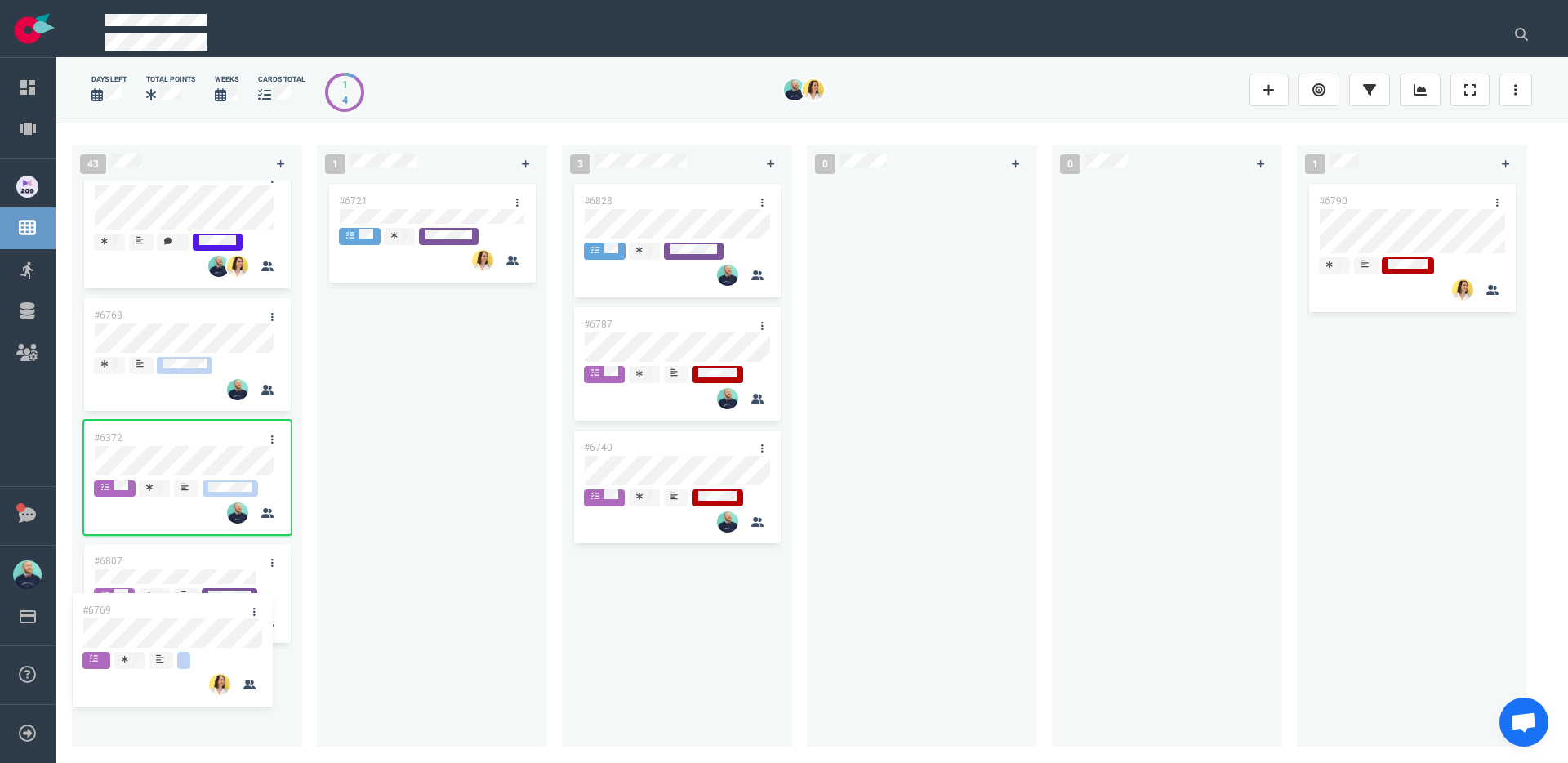
drag, startPoint x: 180, startPoint y: 609, endPoint x: 179, endPoint y: 563, distance: 46.0
click at [179, 563] on div "#6702 #6701 #6703 #6793 #6777 #6671 #6768 #6372 #6807 #6769 #6420 #6746 #6227 #…" at bounding box center [187, 458] width 230 height 554
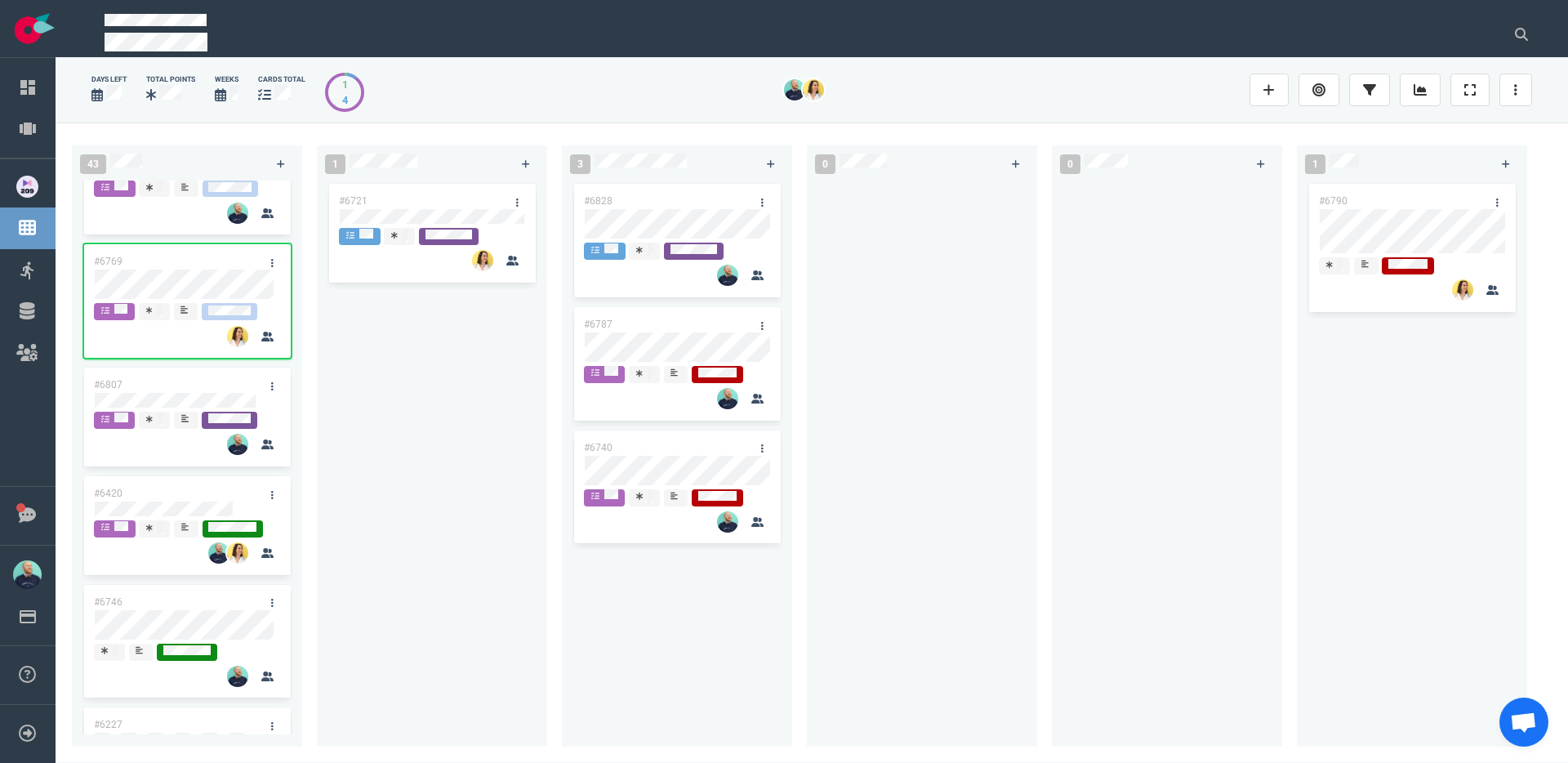
scroll to position [976, 0]
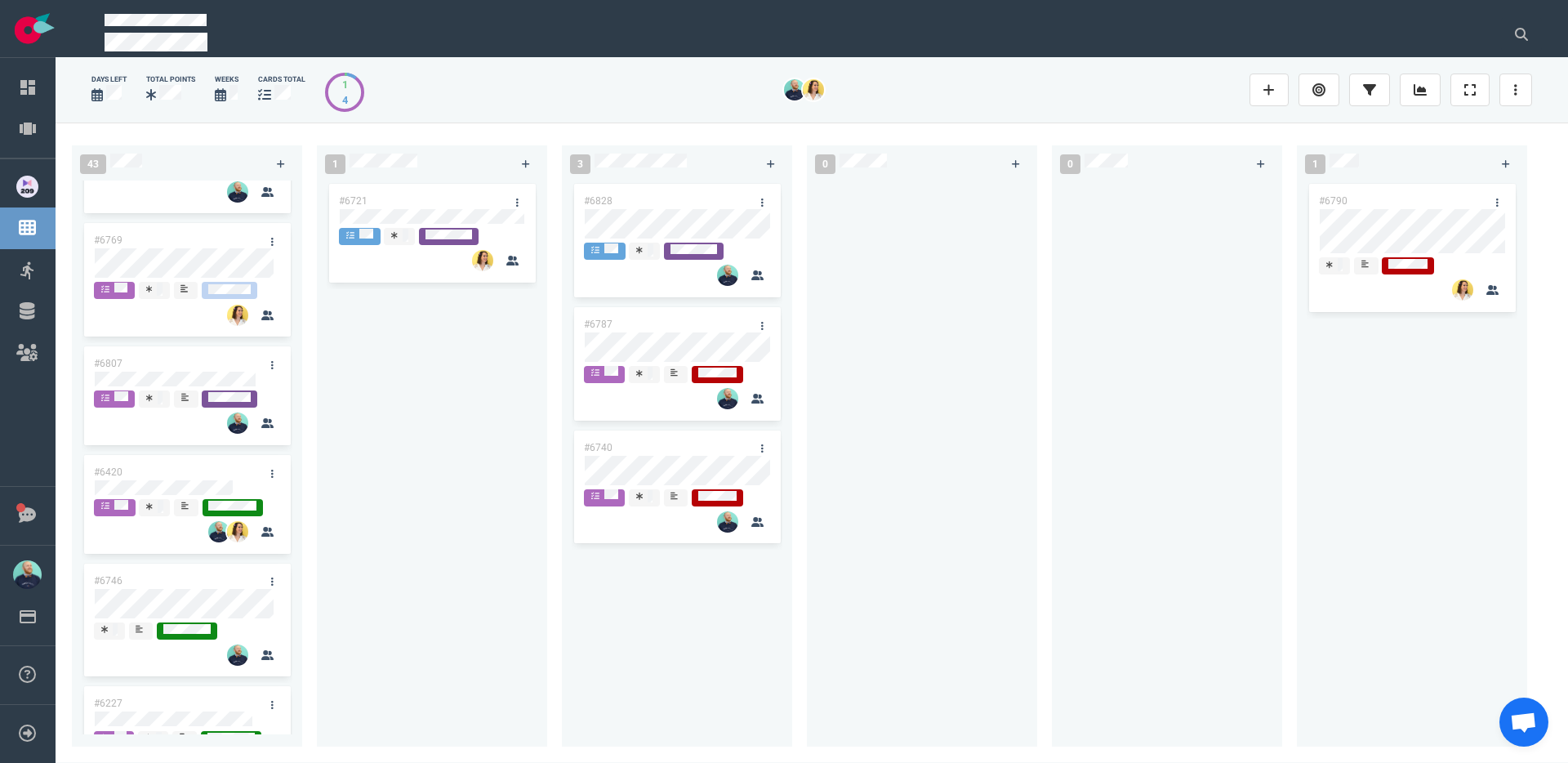
click at [404, 475] on div "#6721" at bounding box center [432, 454] width 211 height 548
click at [573, 444] on div "#6740" at bounding box center [677, 489] width 211 height 123
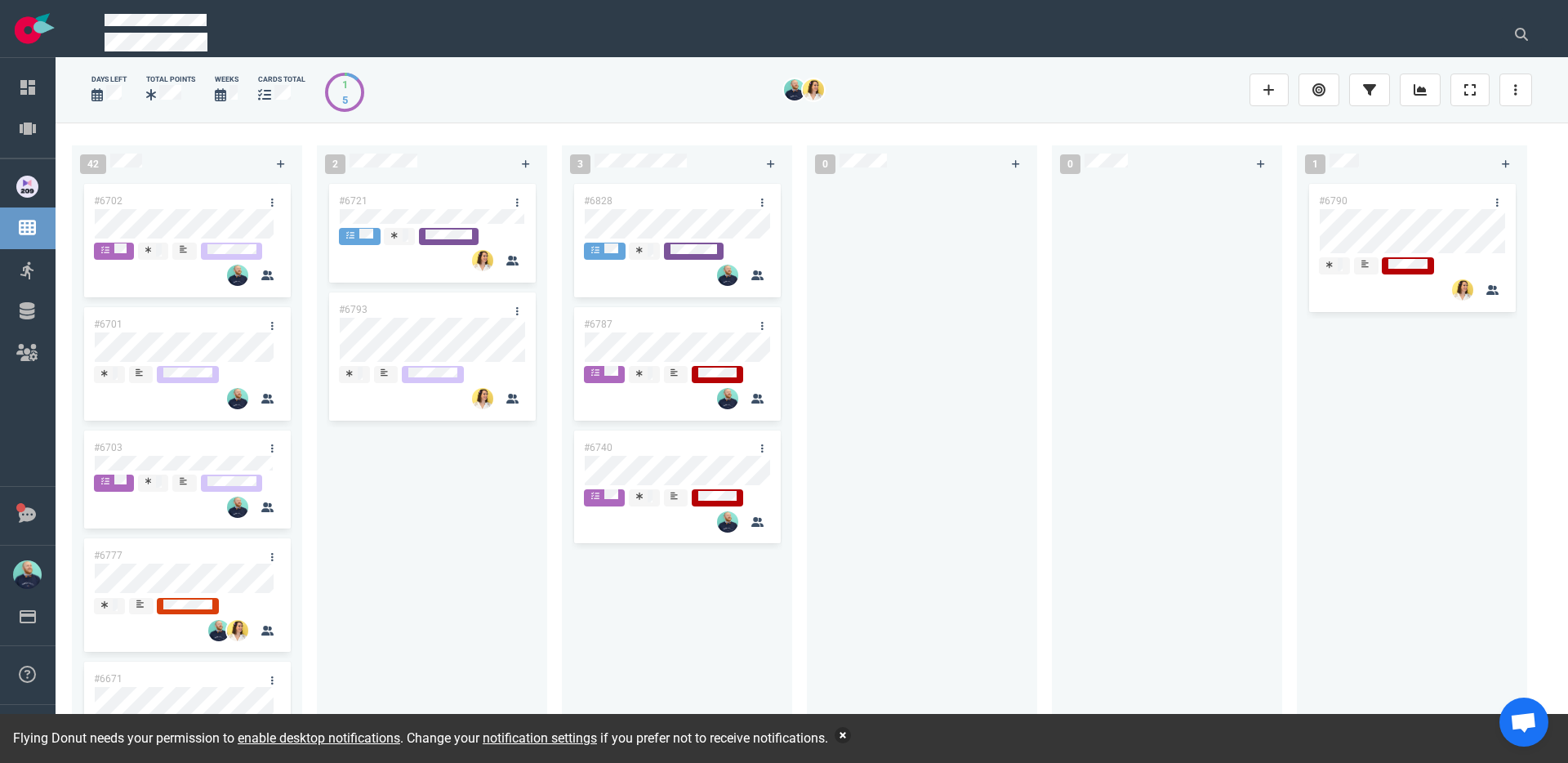
click at [851, 737] on button "button" at bounding box center [843, 735] width 17 height 17
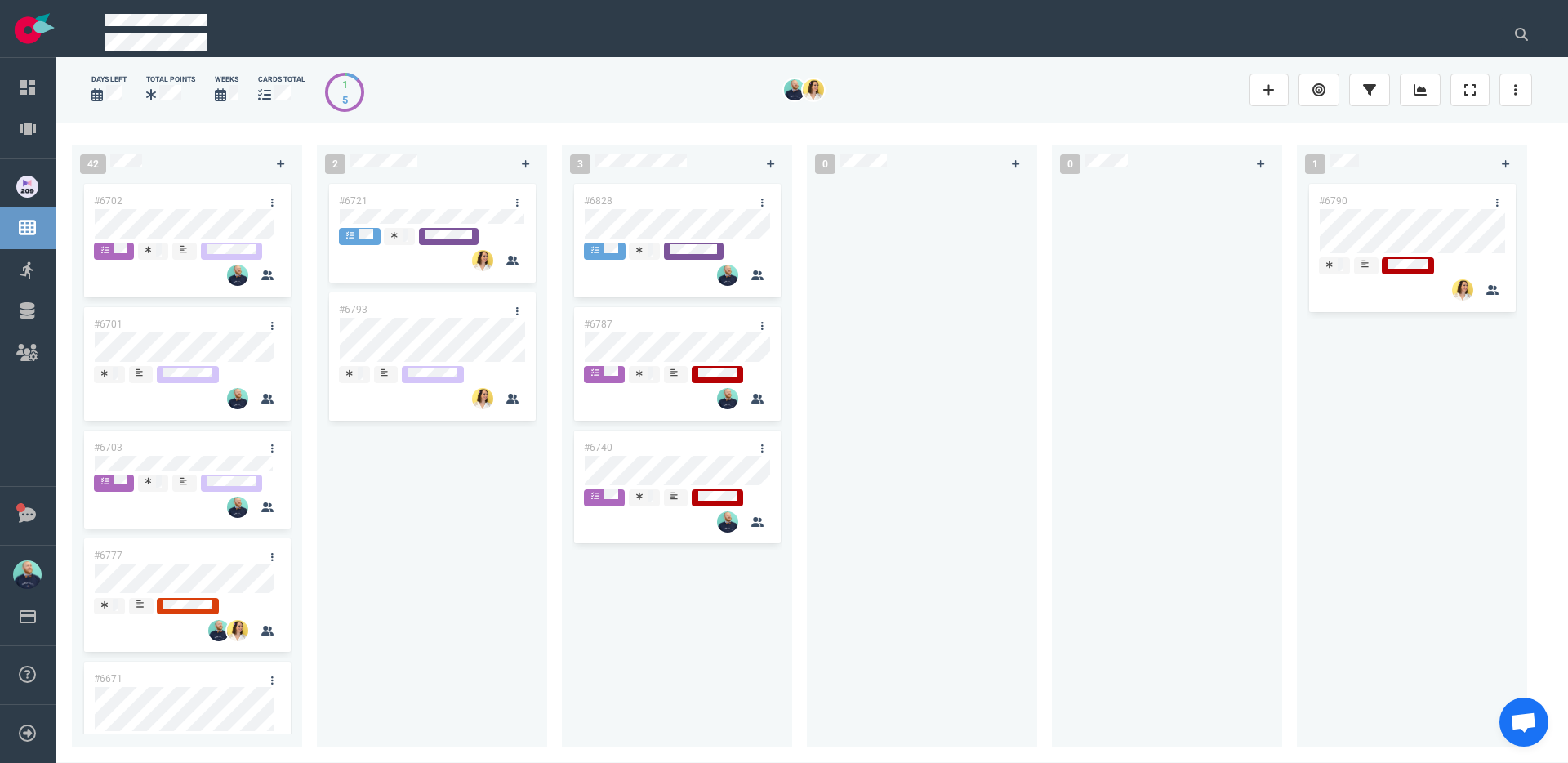
click at [908, 612] on div at bounding box center [923, 454] width 211 height 548
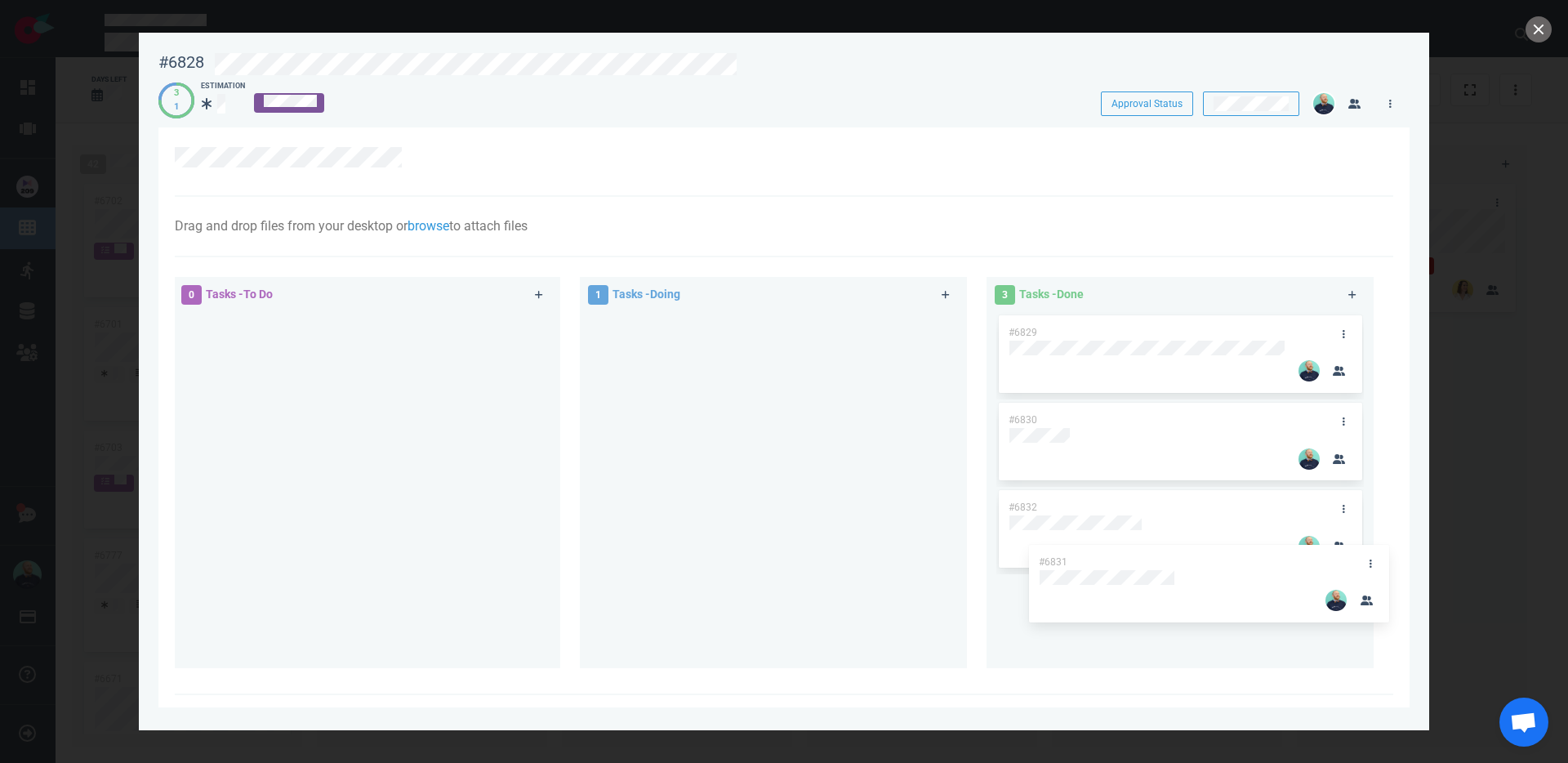
drag, startPoint x: 679, startPoint y: 326, endPoint x: 1114, endPoint y: 561, distance: 494.4
click at [1114, 561] on div "0 Tasks - To Do 1 Tasks - Doing #6831 #6831 3 Tasks - Done #6829 #6830 #6832" at bounding box center [779, 475] width 1228 height 417
drag, startPoint x: 1534, startPoint y: 26, endPoint x: 1040, endPoint y: 147, distance: 508.6
click at [1534, 26] on button "close" at bounding box center [1539, 30] width 26 height 26
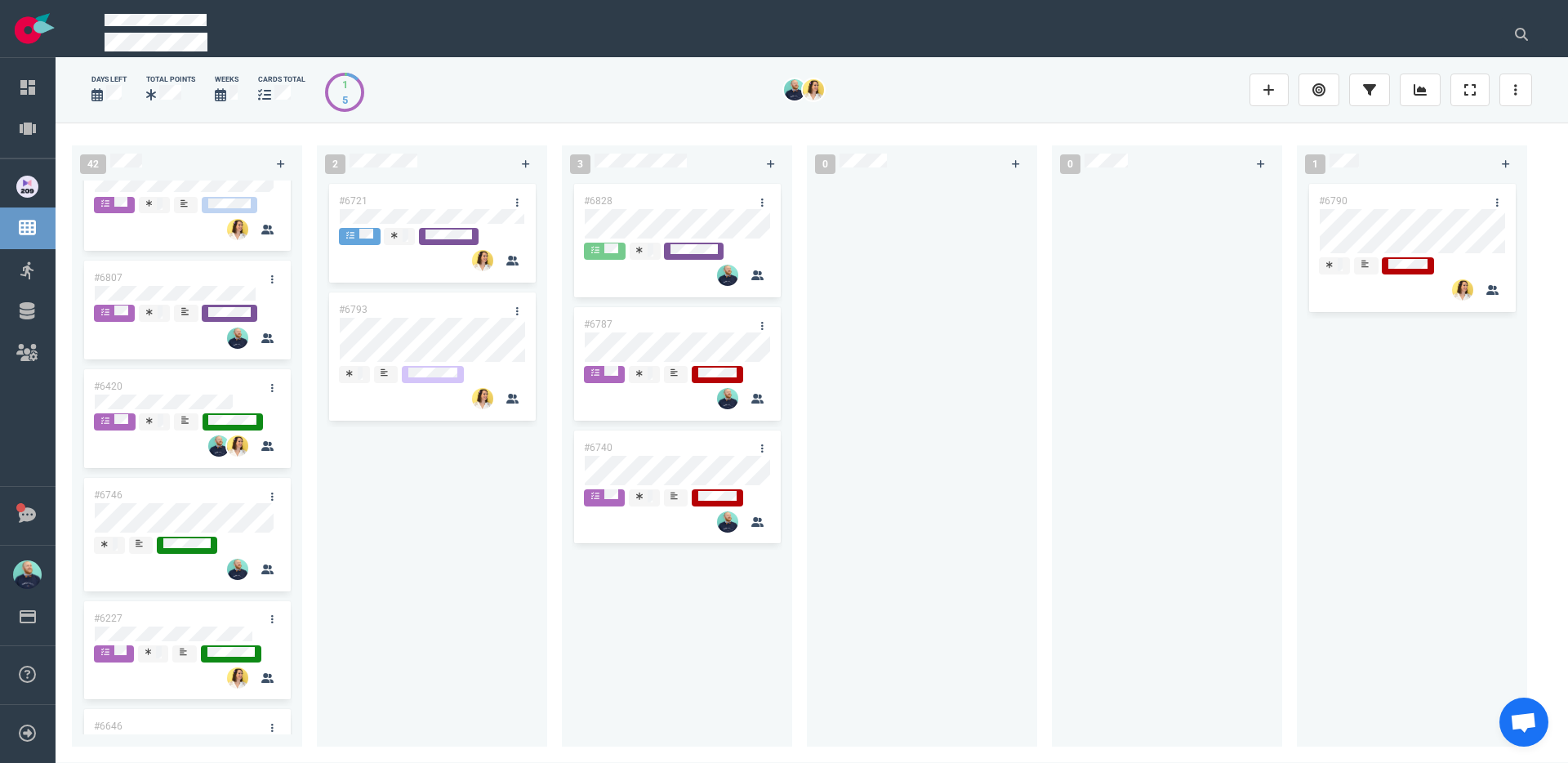
scroll to position [930, 0]
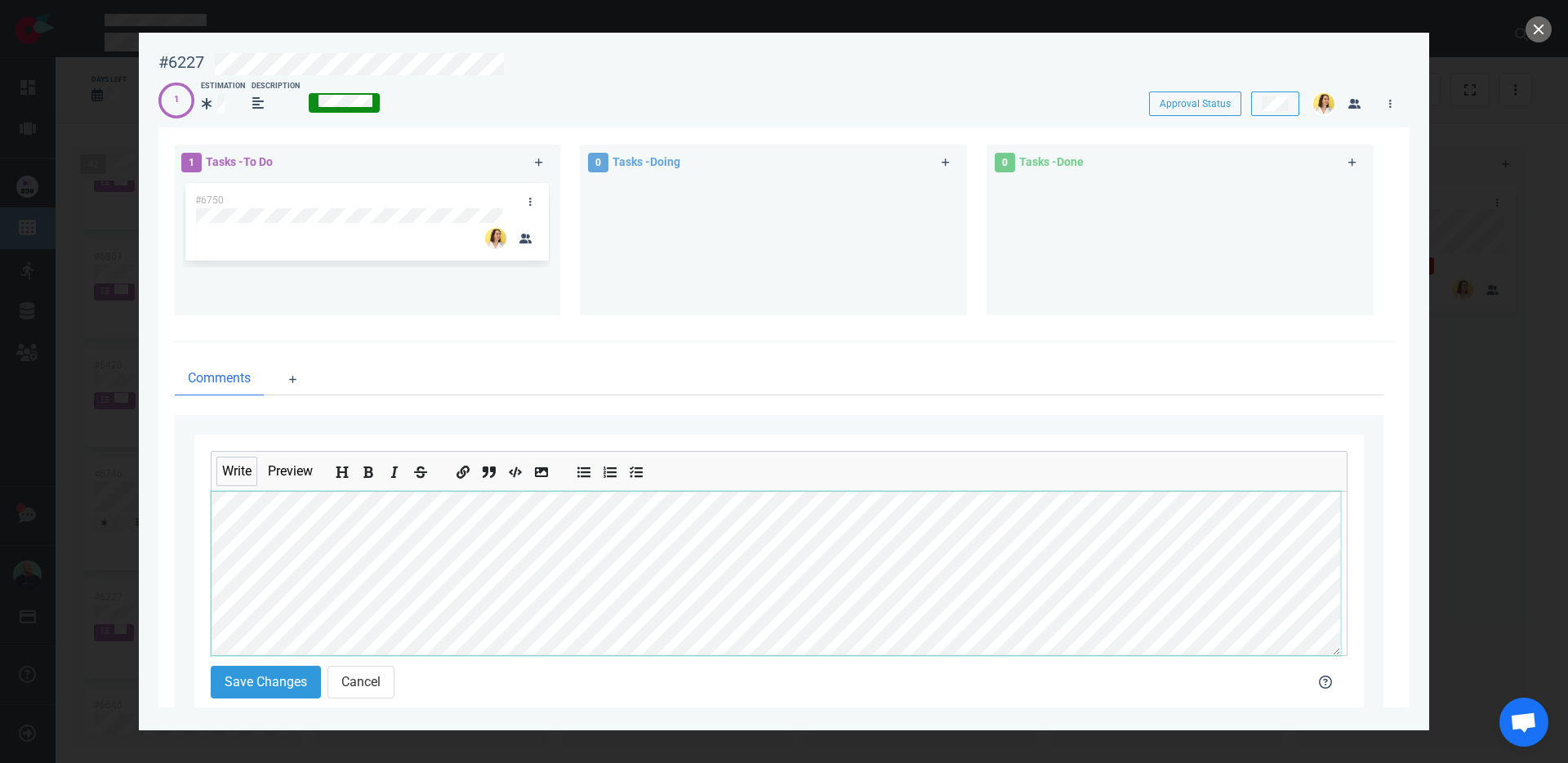
scroll to position [195, 0]
click at [295, 678] on button "Save Changes" at bounding box center [266, 682] width 110 height 33
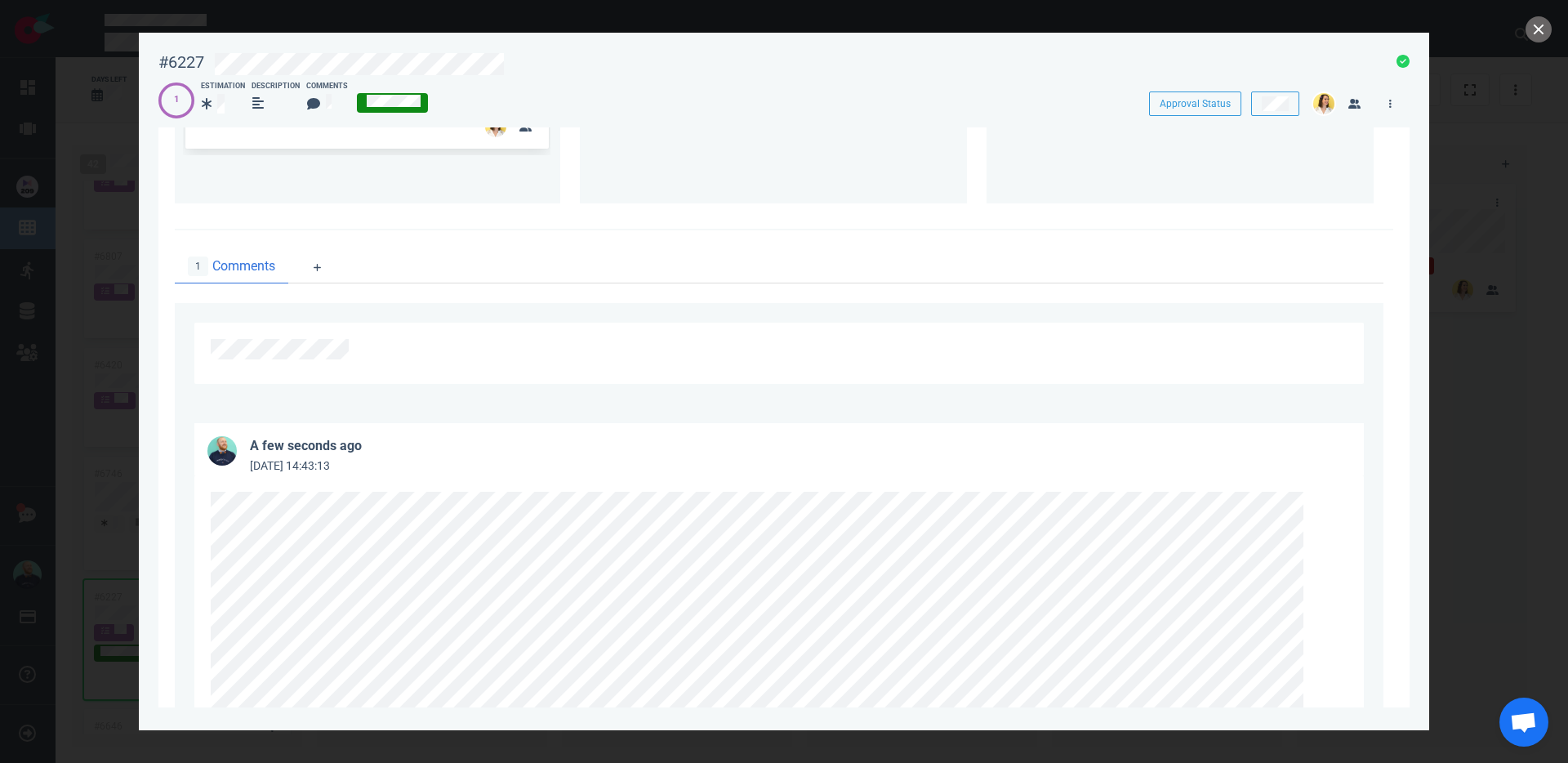
scroll to position [0, 0]
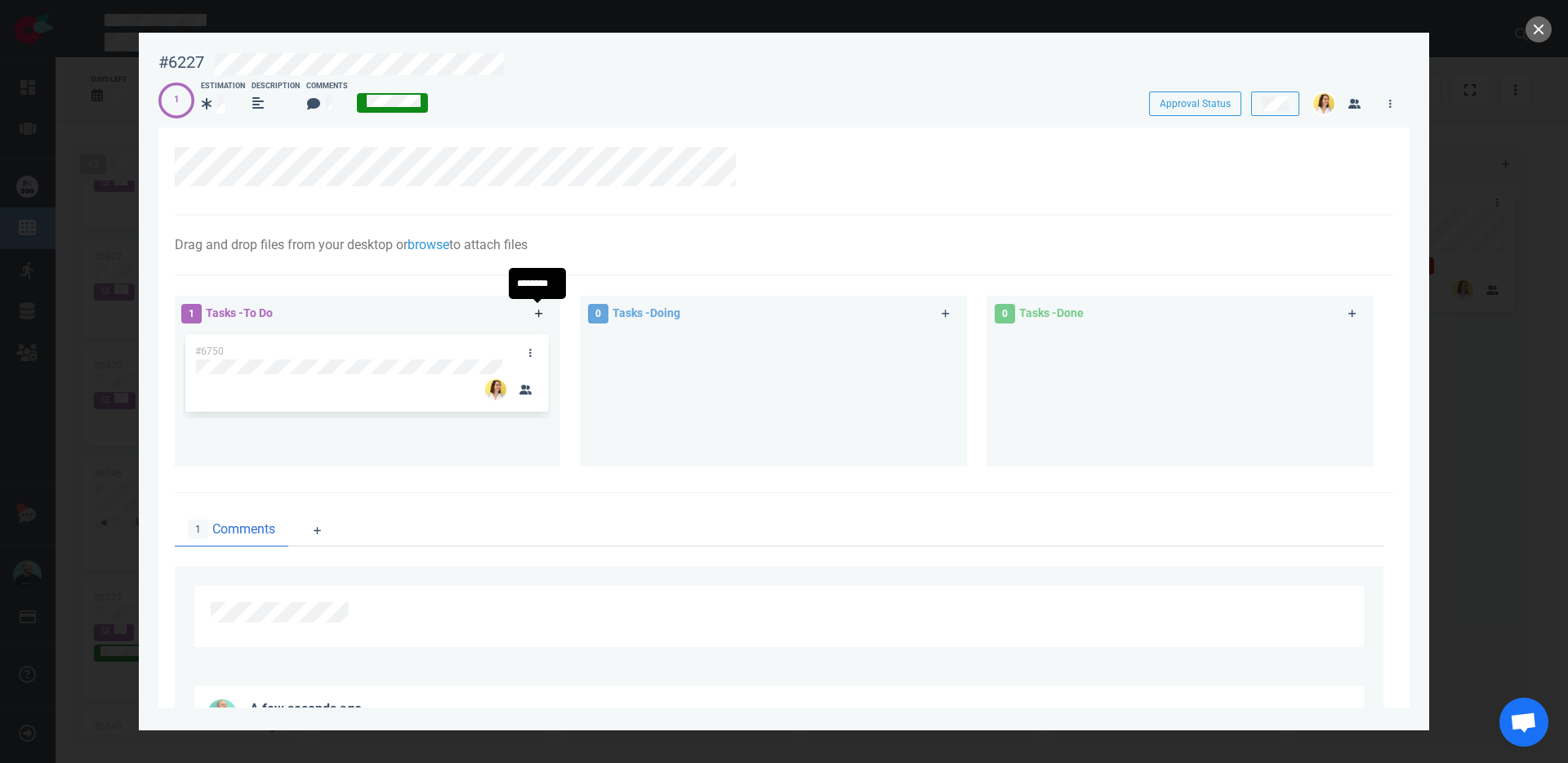
click at [536, 312] on icon at bounding box center [539, 313] width 8 height 8
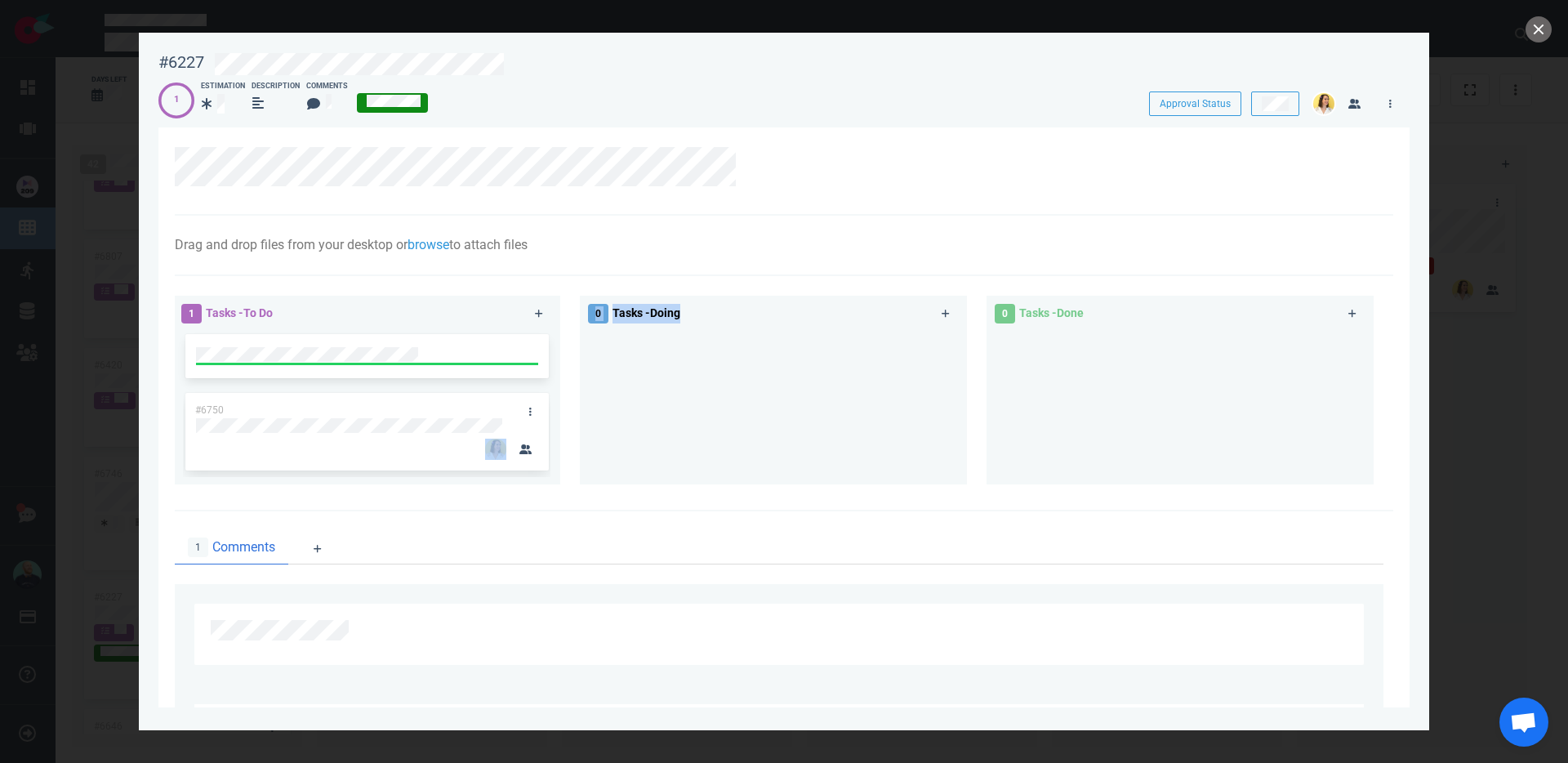
click at [567, 391] on div "1 Tasks - To Do #6750 0 Tasks - Doing 0 Tasks - Done" at bounding box center [779, 392] width 1228 height 214
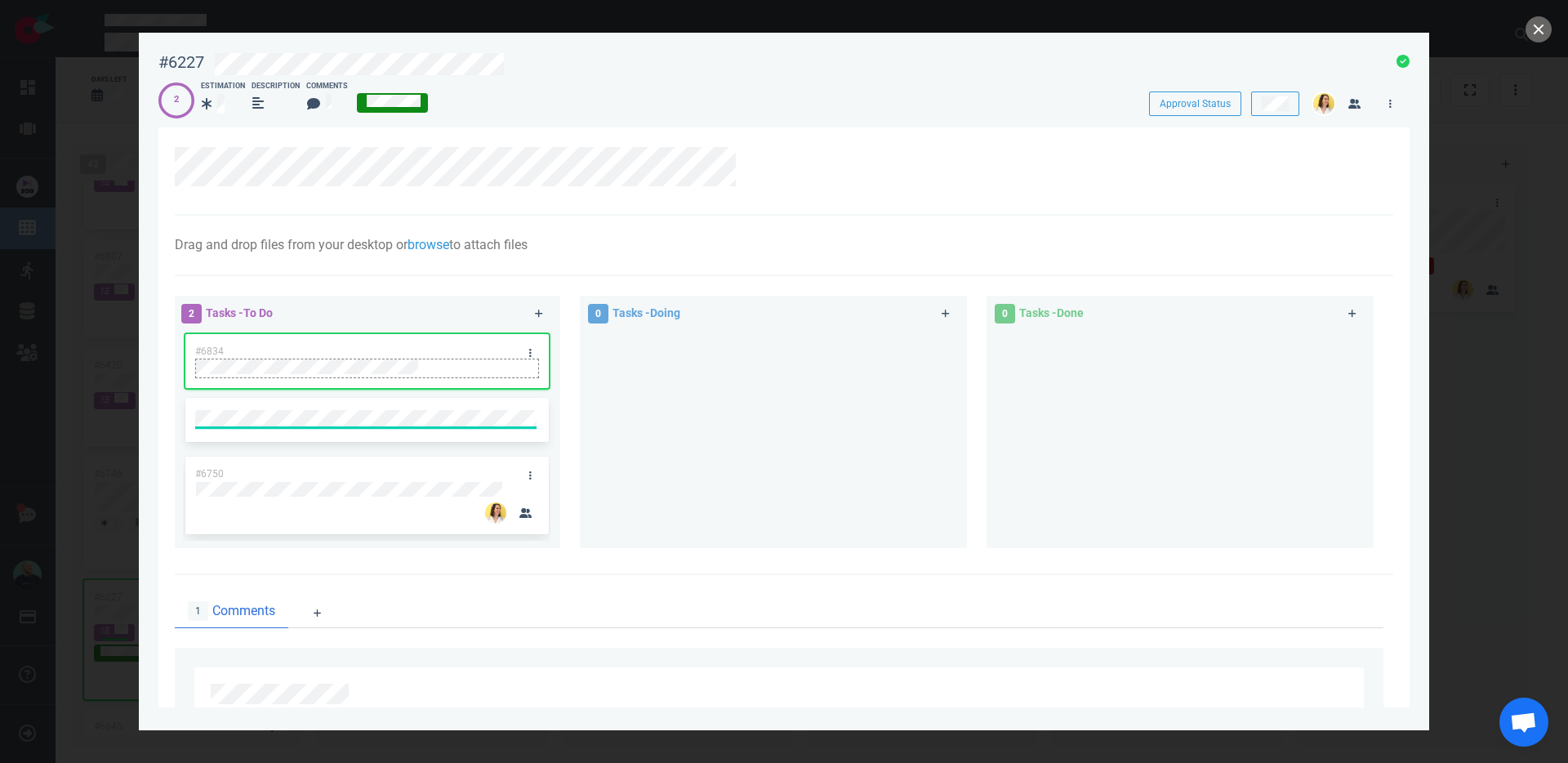
click at [532, 358] on div at bounding box center [367, 368] width 343 height 20
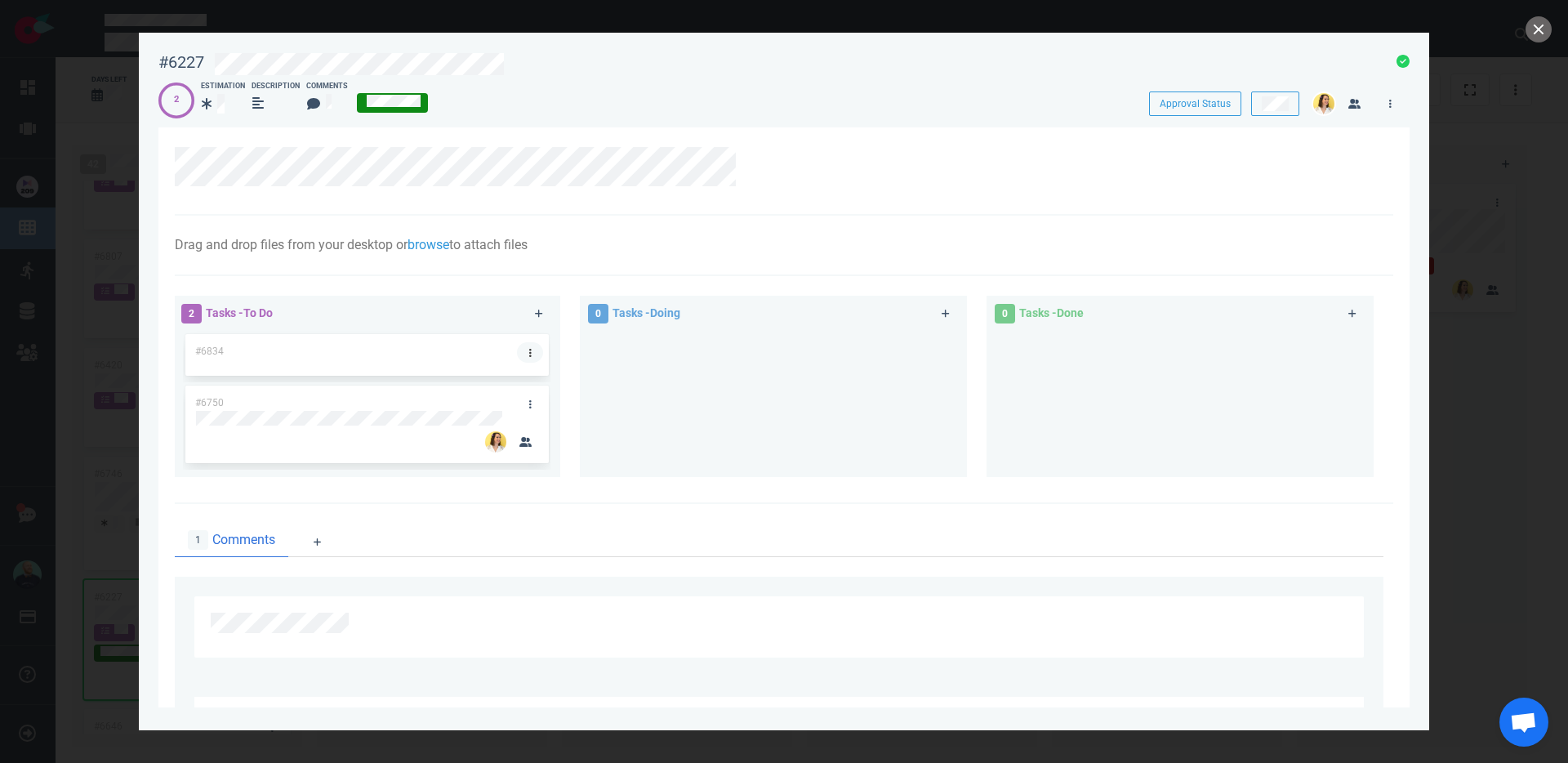
click at [530, 354] on link at bounding box center [530, 353] width 26 height 21
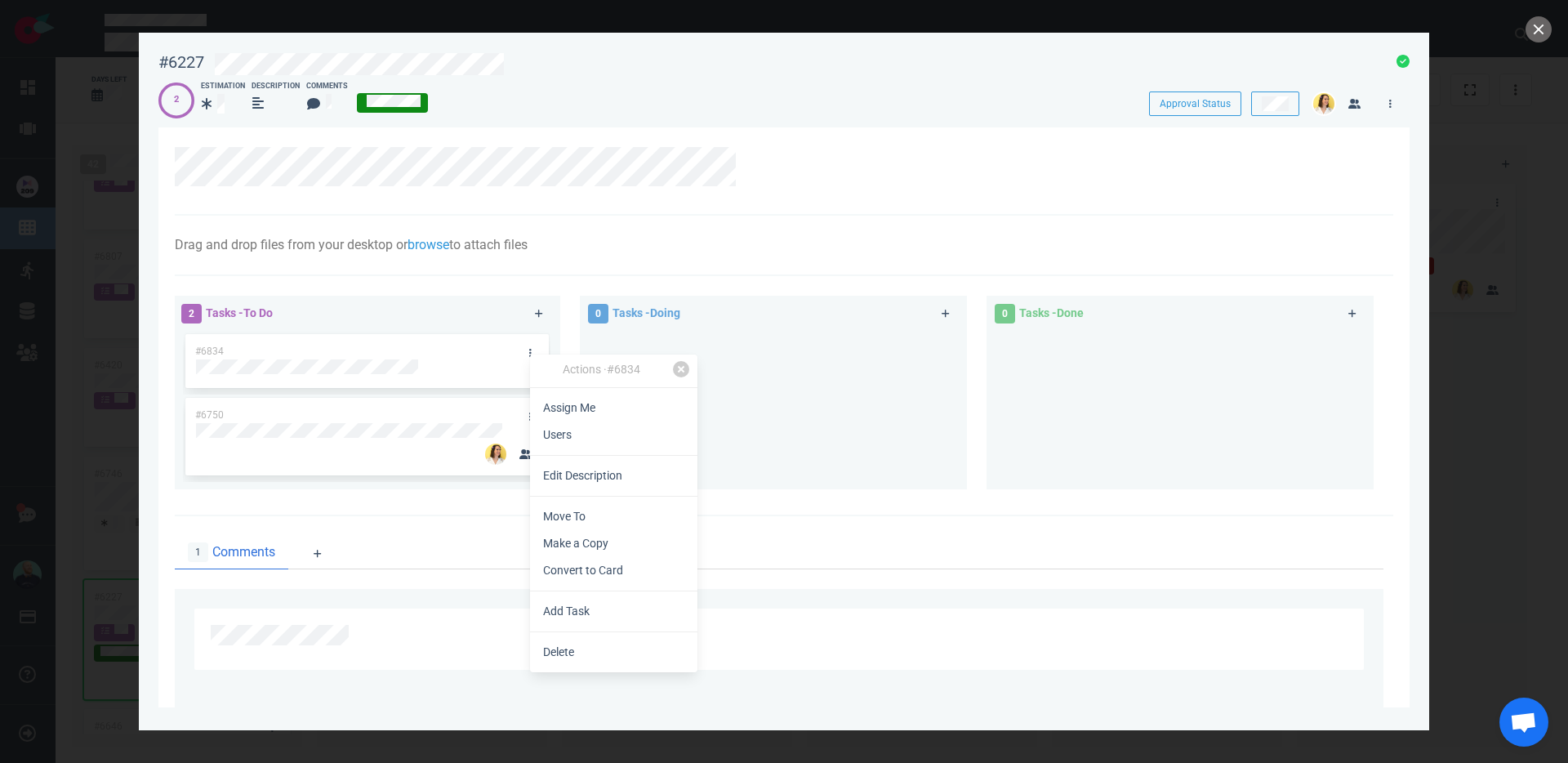
click at [571, 404] on link "Assign Me" at bounding box center [614, 408] width 168 height 27
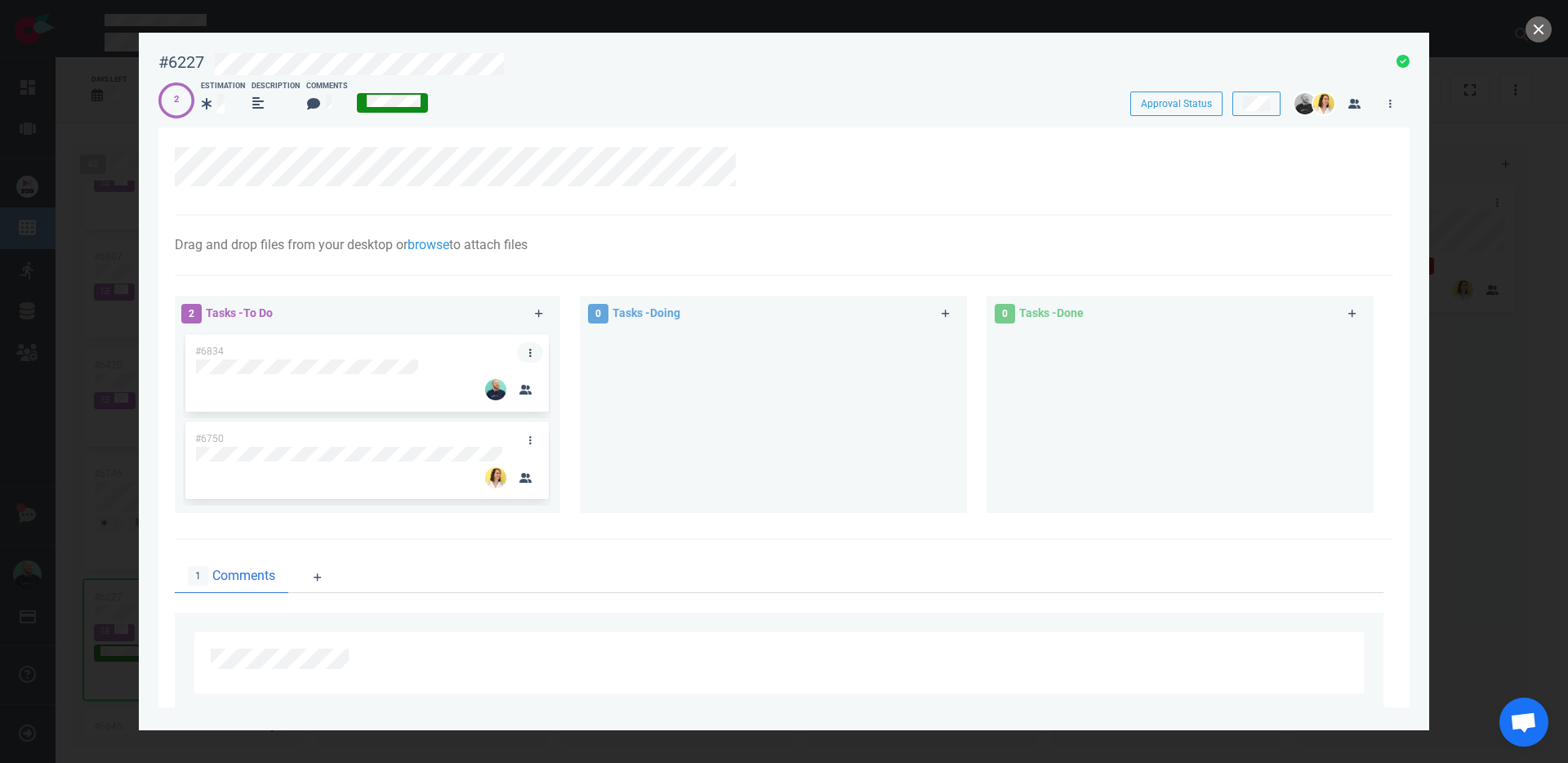
click at [534, 347] on link at bounding box center [530, 353] width 26 height 21
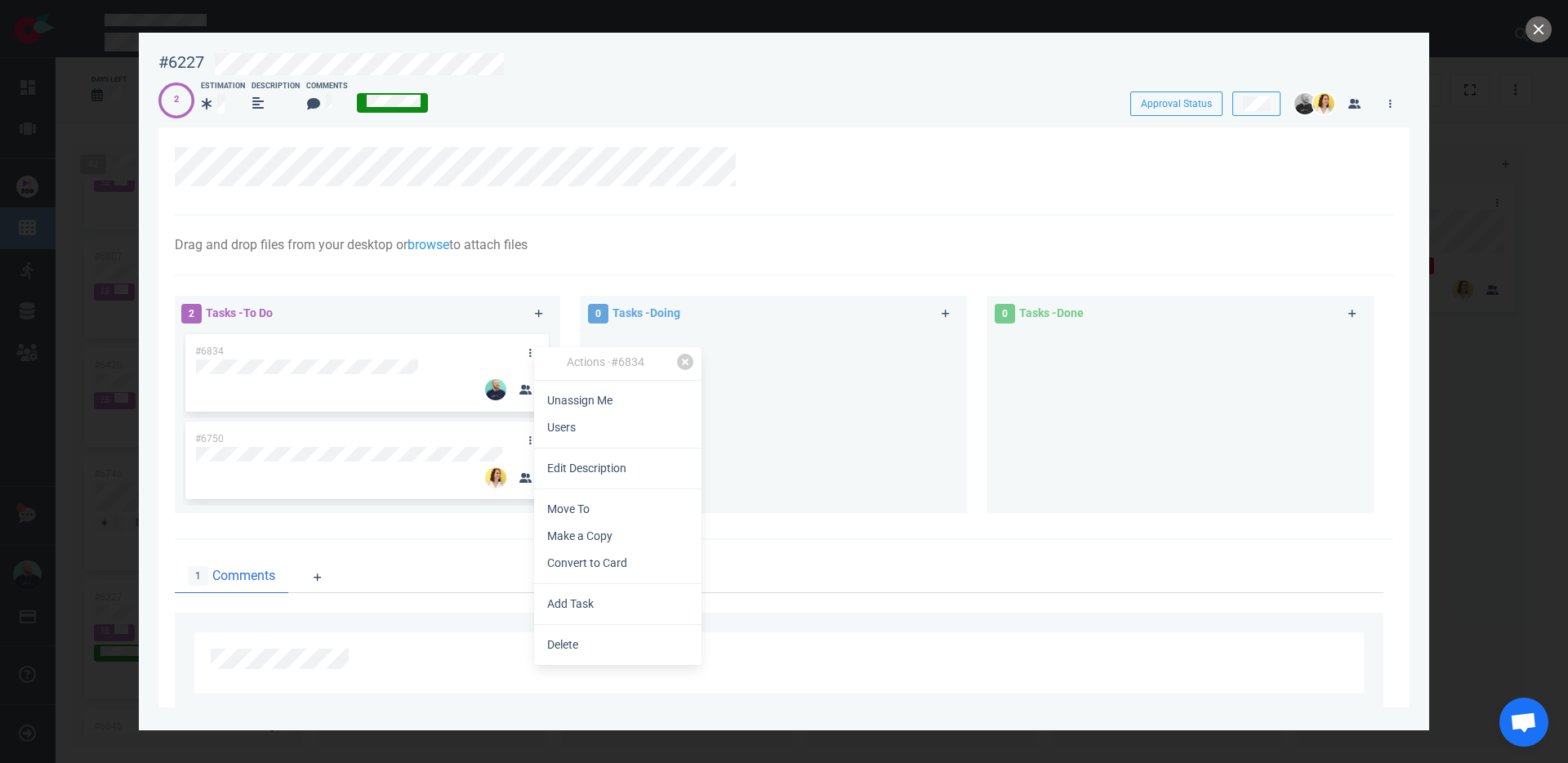
click at [563, 421] on link "Users" at bounding box center [618, 427] width 168 height 27
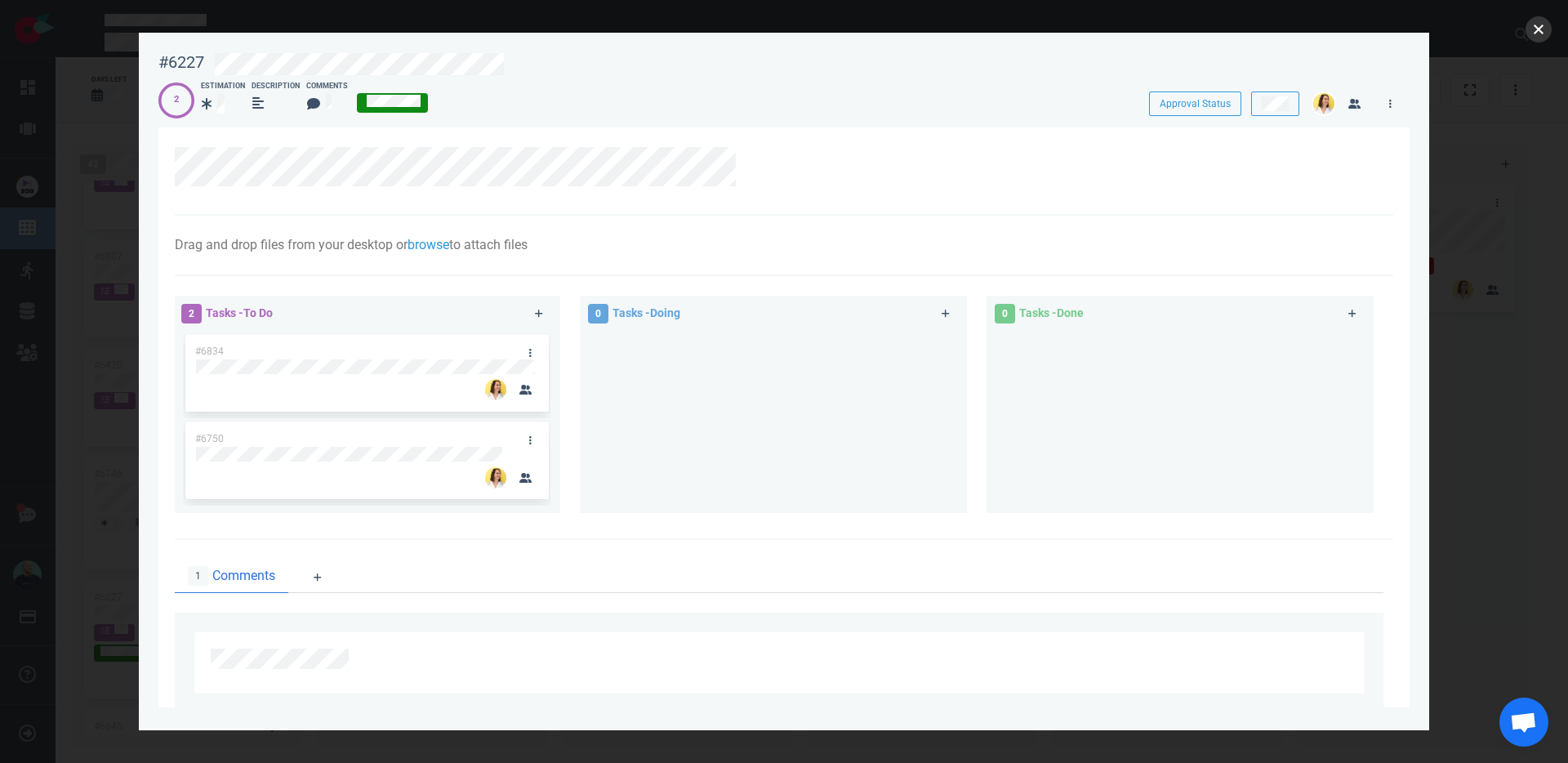
click at [1541, 35] on button "close" at bounding box center [1539, 30] width 26 height 26
